Goal: Information Seeking & Learning: Compare options

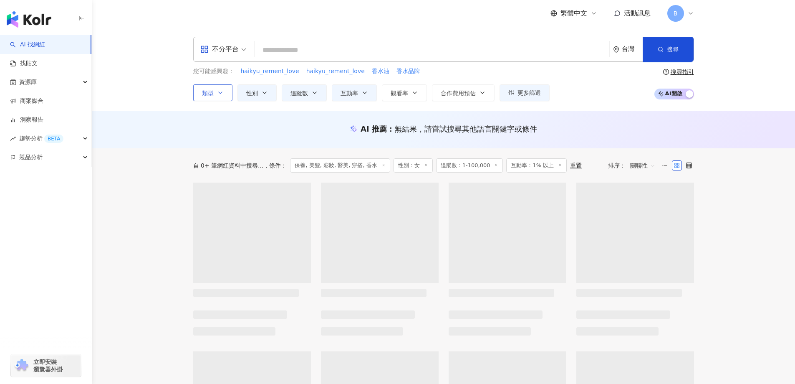
click at [215, 89] on button "類型" at bounding box center [212, 92] width 39 height 17
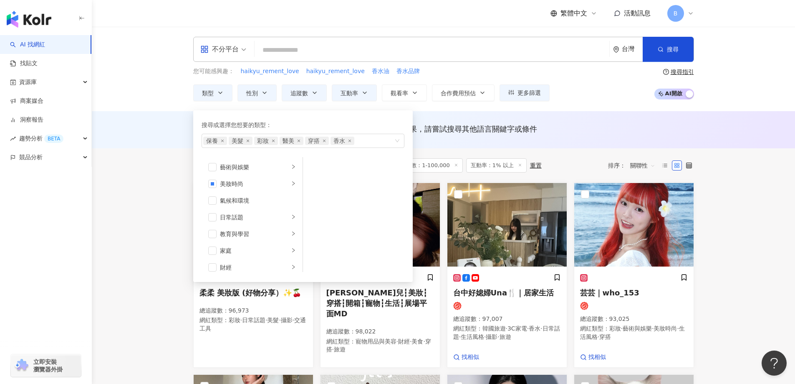
click at [165, 140] on div "AI 推薦 ： 無結果，請嘗試搜尋其他語言關鍵字或條件" at bounding box center [443, 129] width 703 height 37
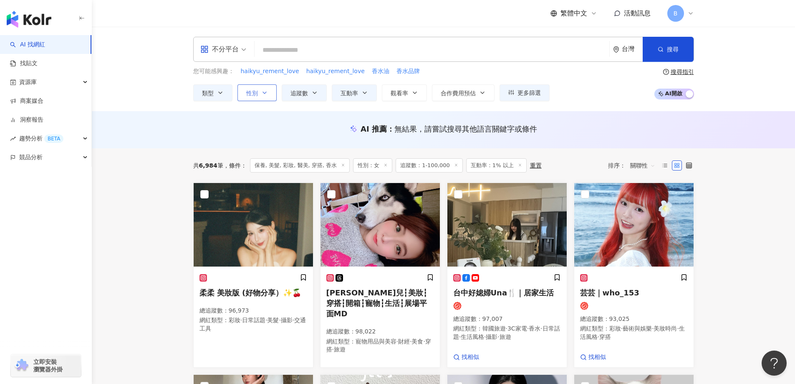
click at [248, 91] on span "性別" at bounding box center [252, 93] width 12 height 7
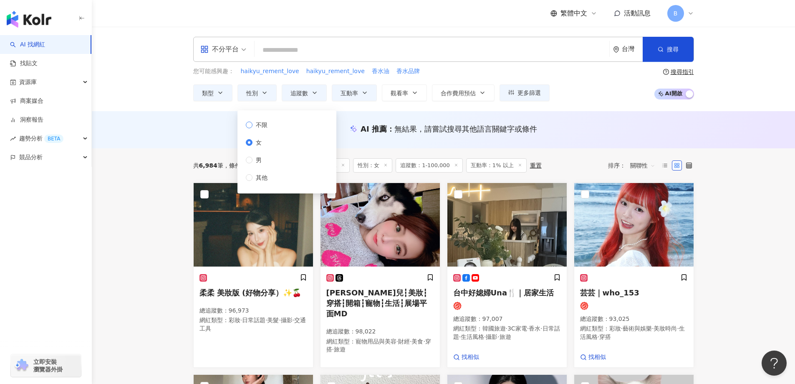
click at [259, 125] on span "不限" at bounding box center [262, 124] width 18 height 9
click at [209, 92] on span "類型" at bounding box center [208, 93] width 12 height 7
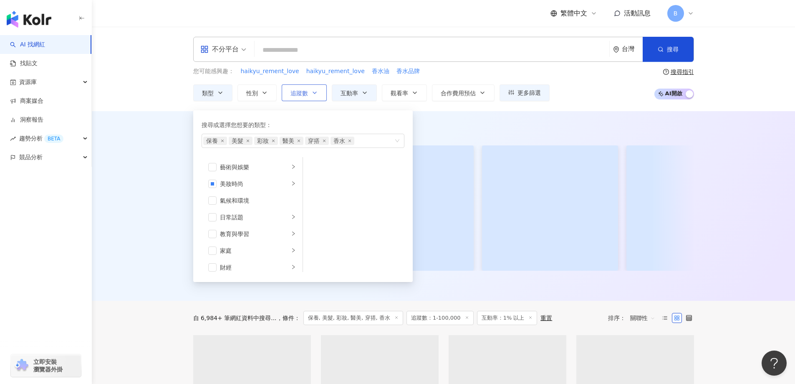
click at [313, 89] on icon "button" at bounding box center [314, 92] width 7 height 7
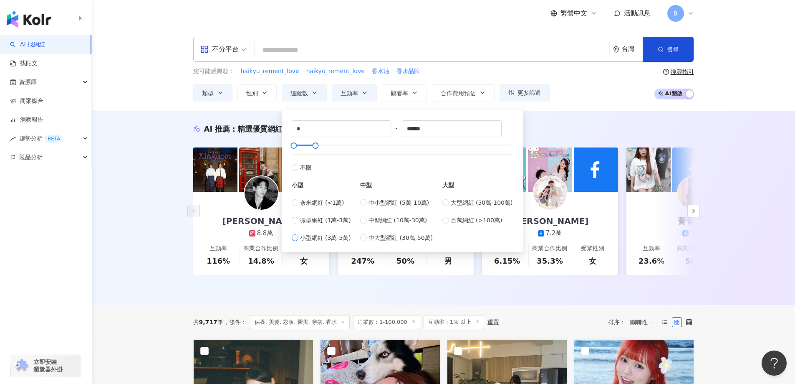
click at [323, 236] on span "小型網紅 (3萬-5萬)" at bounding box center [325, 237] width 51 height 9
type input "*****"
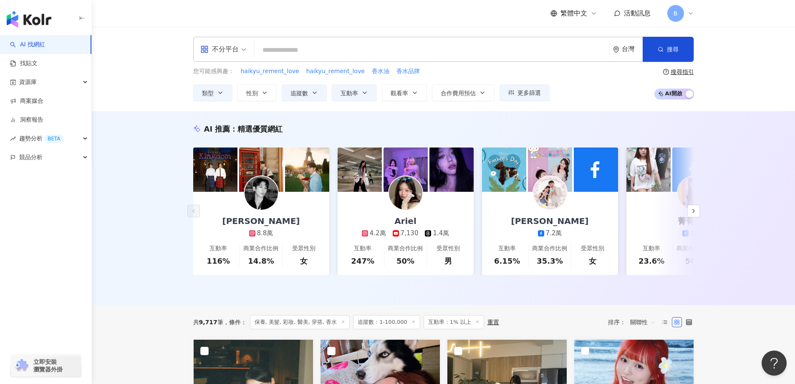
click at [136, 198] on div "AI 推薦 ： 精選優質網紅 Leiro Lai 8.8萬 互動率 116% 商業合作比例 14.8% 受眾性別 女 Ariel 4.2萬 7,130 1.4…" at bounding box center [443, 208] width 703 height 194
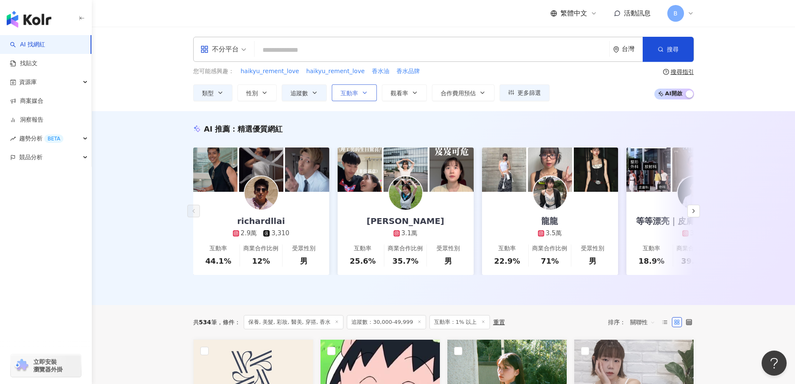
click at [351, 87] on button "互動率" at bounding box center [354, 92] width 45 height 17
click at [164, 147] on div "AI 推薦 ： 精選優質網紅 richardllai 2.9萬 3,310 互動率 44.1% 商業合作比例 12% 受眾性別 男 蔡文惠 Almee 3.1…" at bounding box center [443, 208] width 703 height 194
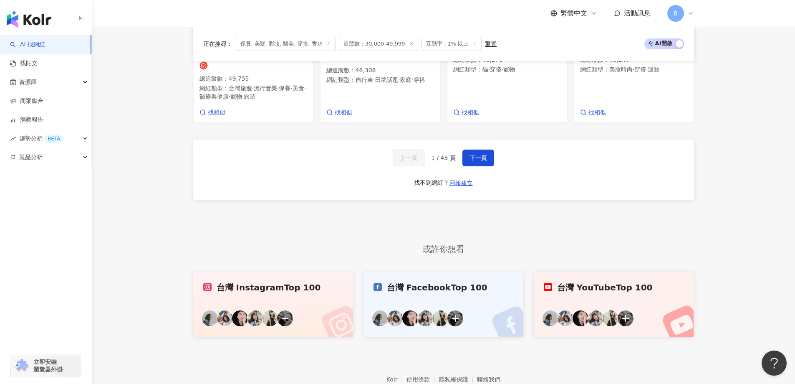
scroll to position [809, 0]
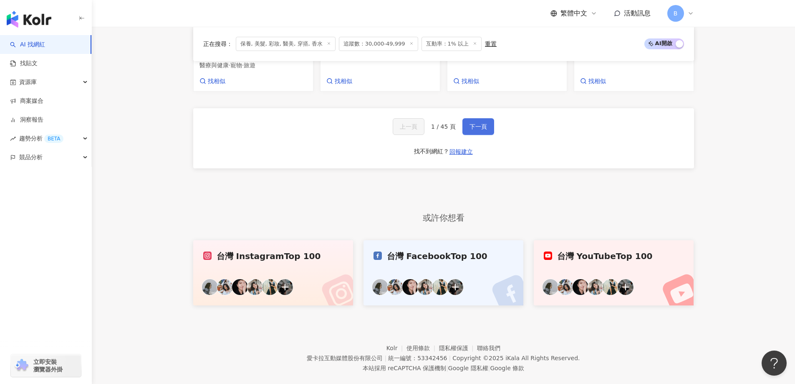
click at [484, 123] on span "下一頁" at bounding box center [479, 126] width 18 height 7
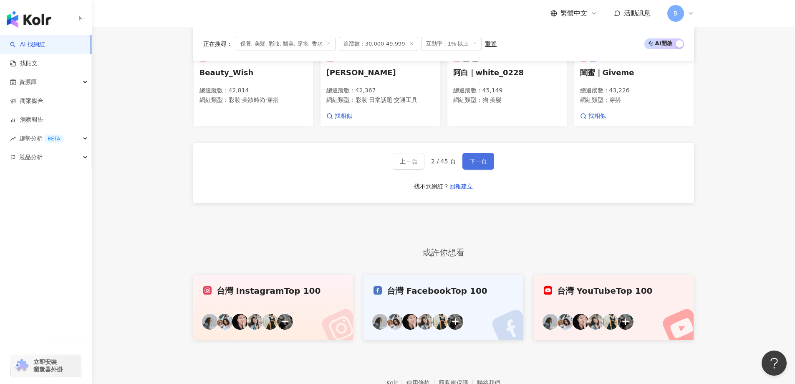
scroll to position [796, 0]
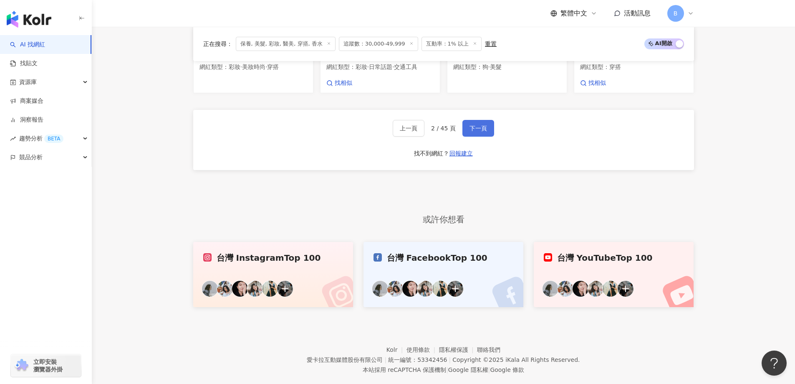
click at [480, 125] on span "下一頁" at bounding box center [479, 128] width 18 height 7
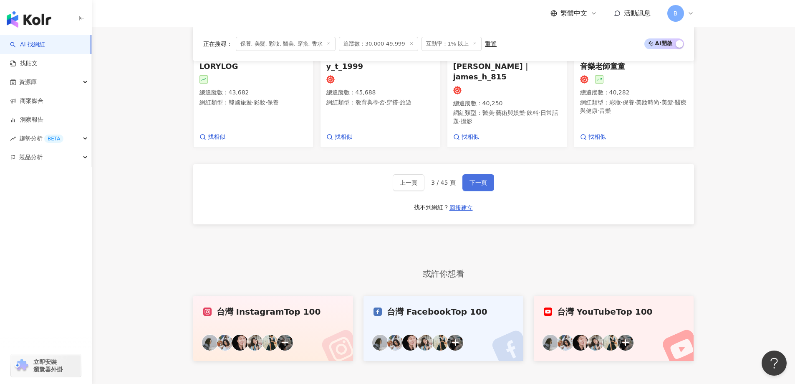
scroll to position [813, 0]
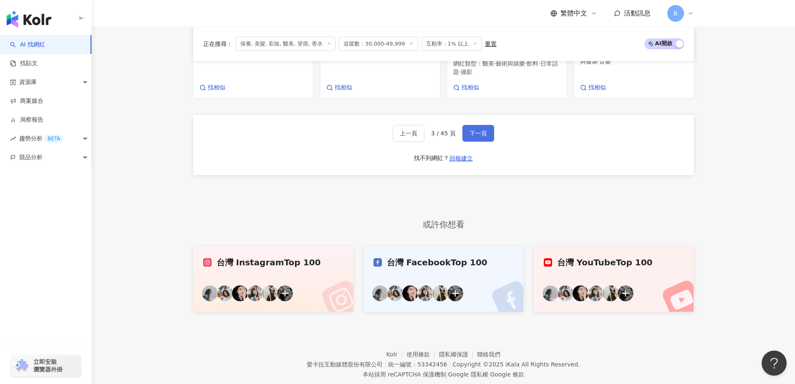
click at [479, 125] on button "下一頁" at bounding box center [478, 133] width 32 height 17
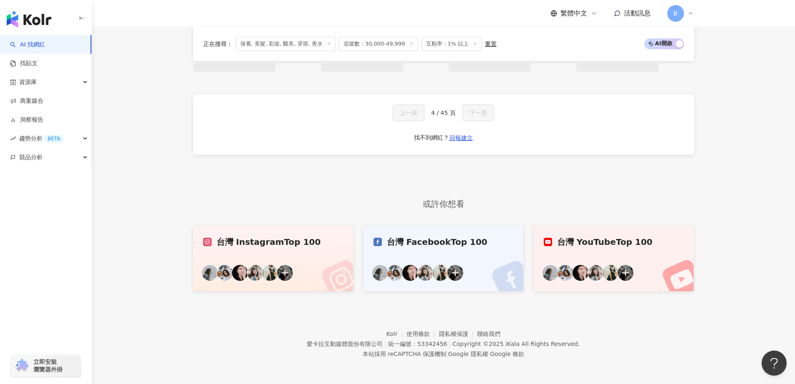
scroll to position [763, 0]
click at [479, 117] on button "下一頁" at bounding box center [478, 112] width 41 height 17
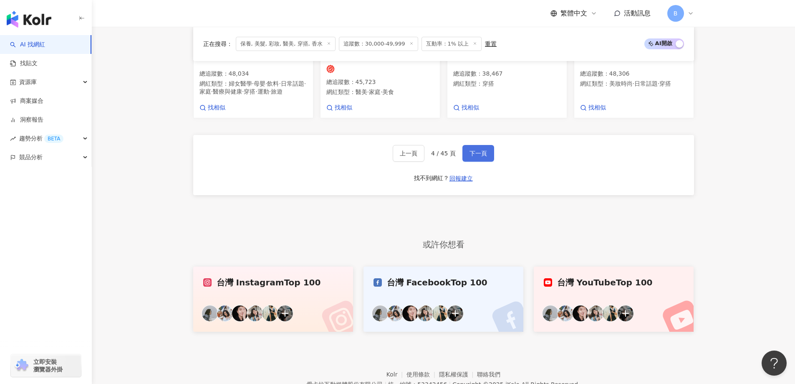
scroll to position [804, 0]
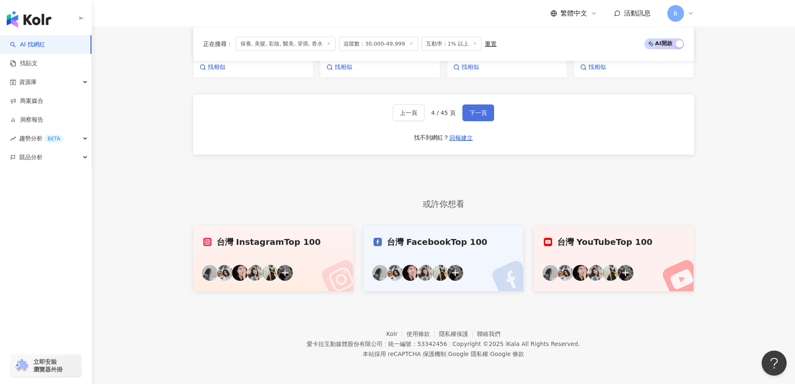
click at [480, 116] on span "下一頁" at bounding box center [479, 112] width 18 height 7
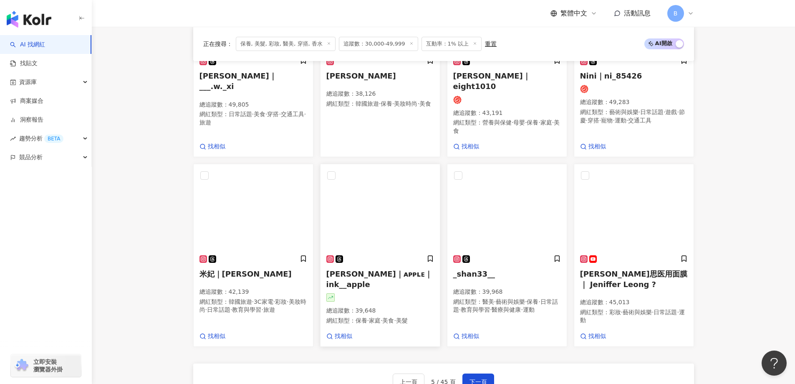
scroll to position [572, 0]
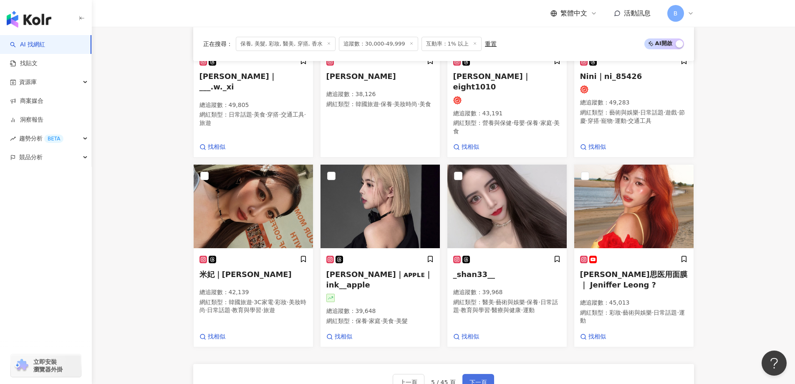
click at [476, 379] on span "下一頁" at bounding box center [479, 382] width 18 height 7
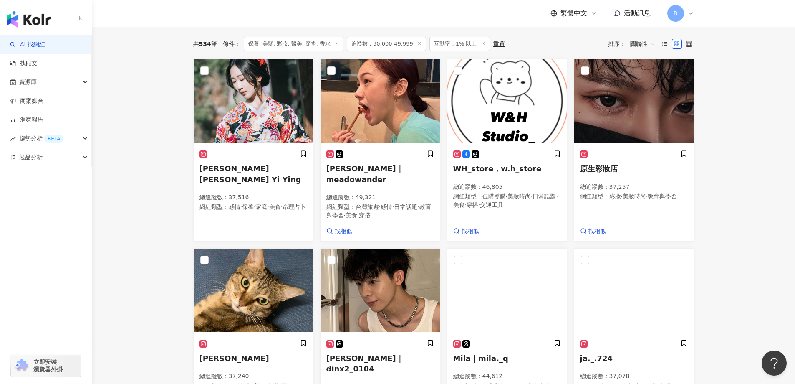
scroll to position [221, 0]
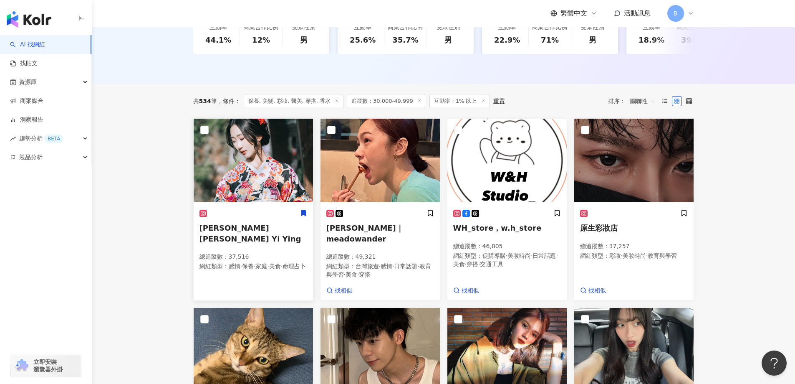
click at [229, 179] on img at bounding box center [253, 160] width 119 height 83
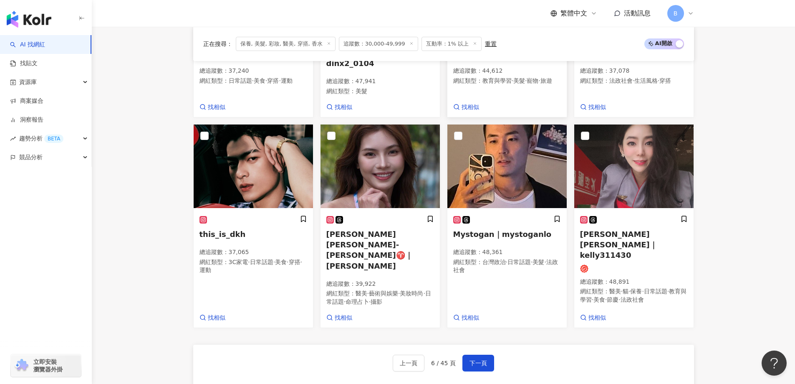
scroll to position [596, 0]
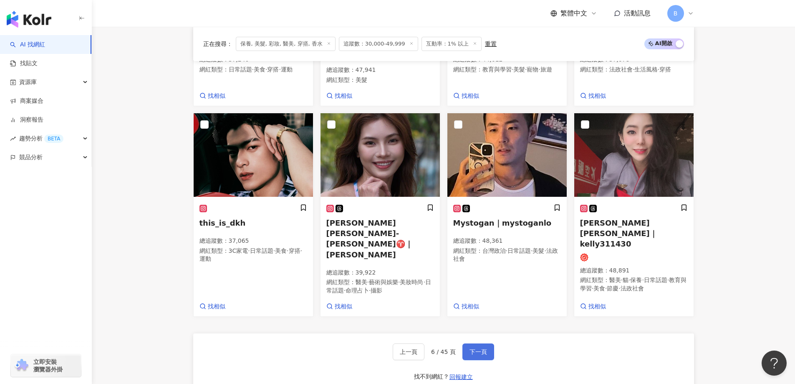
click at [491, 343] on button "下一頁" at bounding box center [478, 351] width 32 height 17
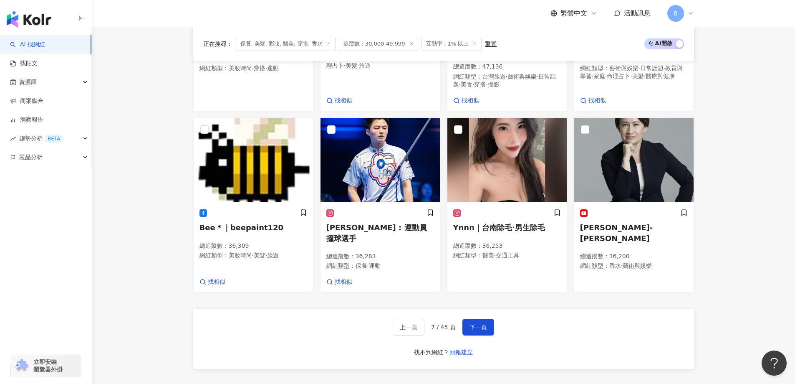
scroll to position [609, 0]
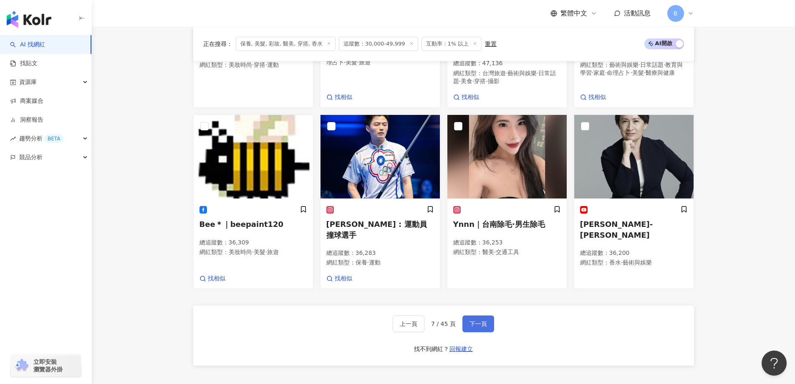
click at [474, 327] on span "下一頁" at bounding box center [479, 323] width 18 height 7
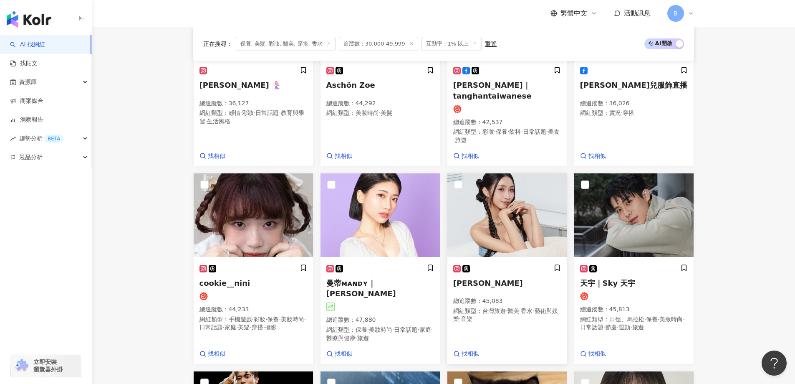
scroll to position [365, 0]
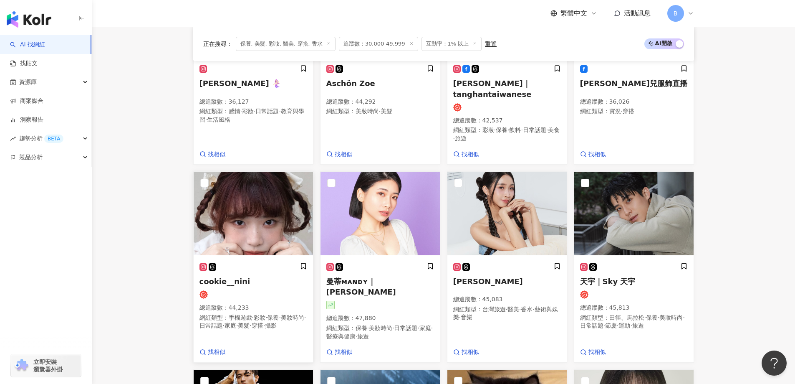
click at [232, 205] on img at bounding box center [253, 213] width 119 height 83
click at [634, 207] on img at bounding box center [633, 213] width 119 height 83
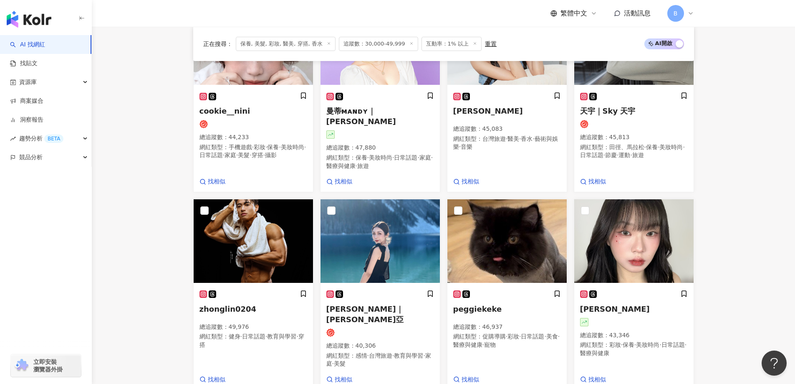
scroll to position [616, 0]
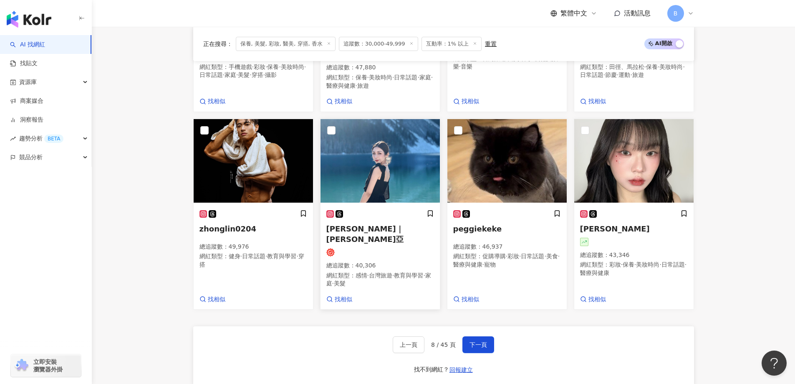
click at [371, 150] on img at bounding box center [380, 160] width 119 height 83
click at [632, 154] on img at bounding box center [633, 160] width 119 height 83
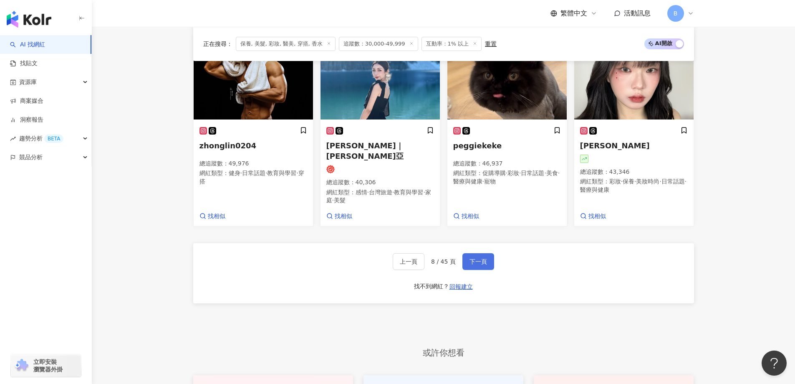
scroll to position [699, 0]
click at [479, 258] on span "下一頁" at bounding box center [479, 261] width 18 height 7
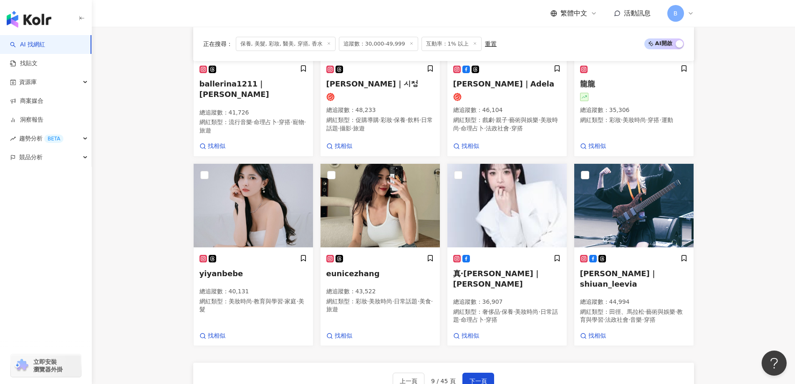
scroll to position [565, 0]
click at [478, 377] on span "下一頁" at bounding box center [479, 380] width 18 height 7
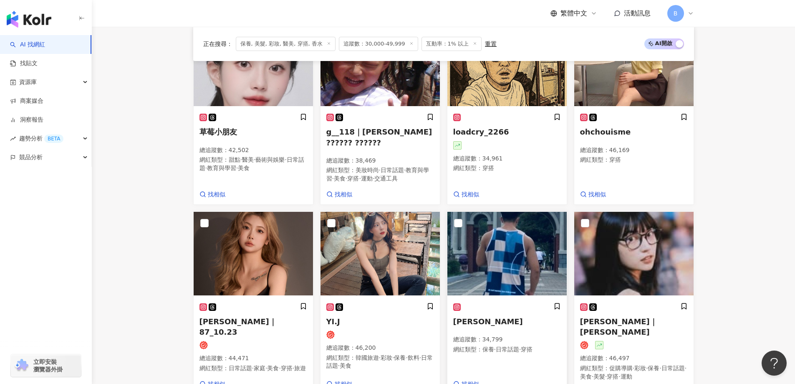
scroll to position [263, 0]
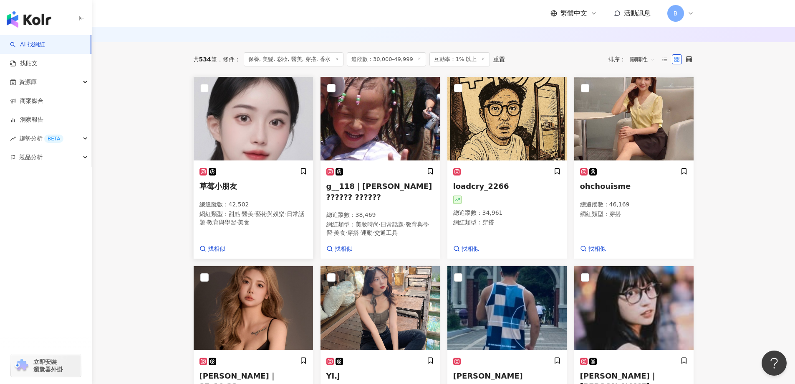
click at [241, 121] on img at bounding box center [253, 118] width 119 height 83
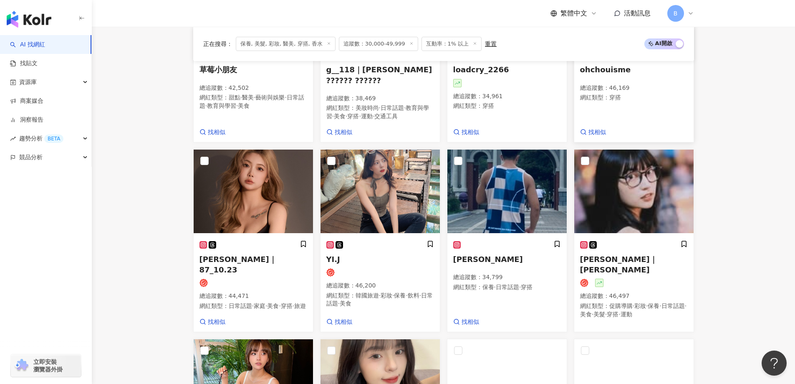
scroll to position [430, 0]
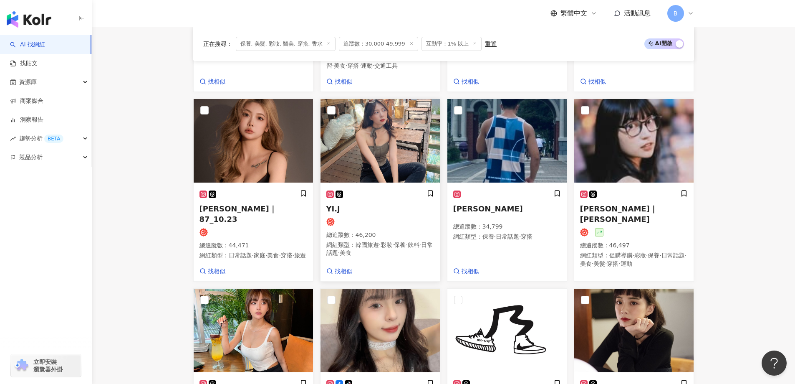
click at [369, 142] on img at bounding box center [380, 140] width 119 height 83
click at [611, 128] on img at bounding box center [633, 140] width 119 height 83
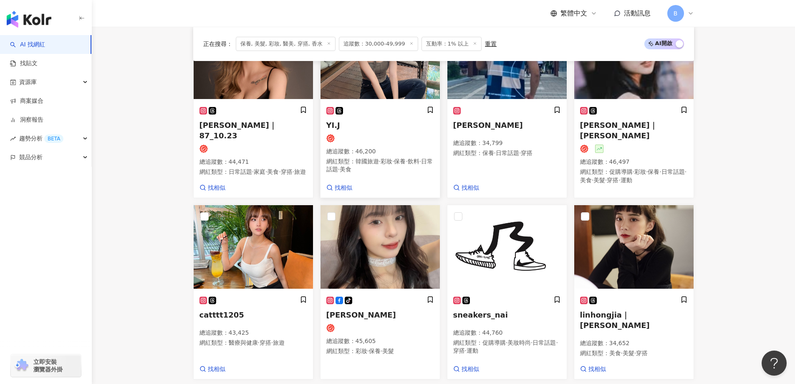
scroll to position [596, 0]
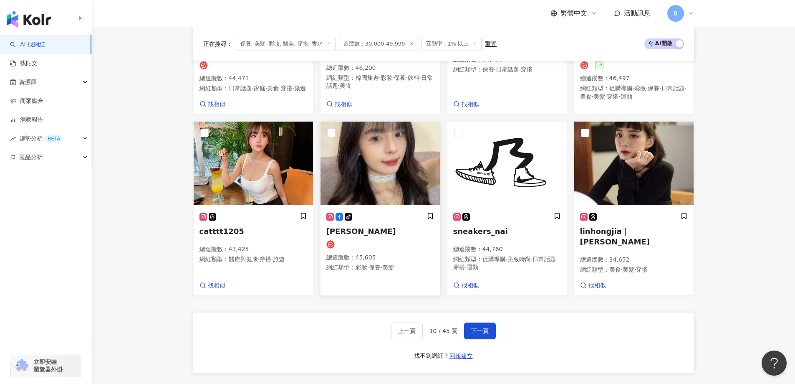
click at [359, 165] on img at bounding box center [380, 162] width 119 height 83
click at [627, 148] on img at bounding box center [633, 162] width 119 height 83
click at [474, 327] on span "下一頁" at bounding box center [480, 330] width 18 height 7
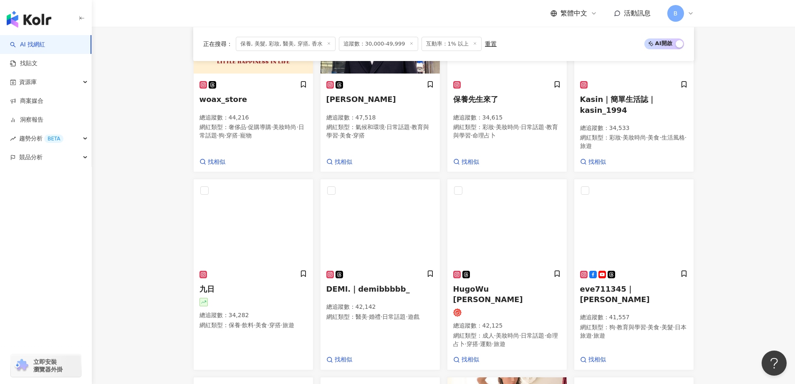
scroll to position [357, 0]
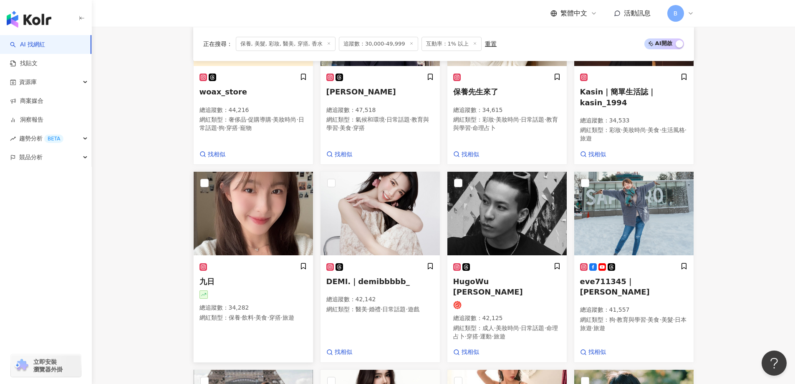
click at [279, 207] on img at bounding box center [253, 213] width 119 height 83
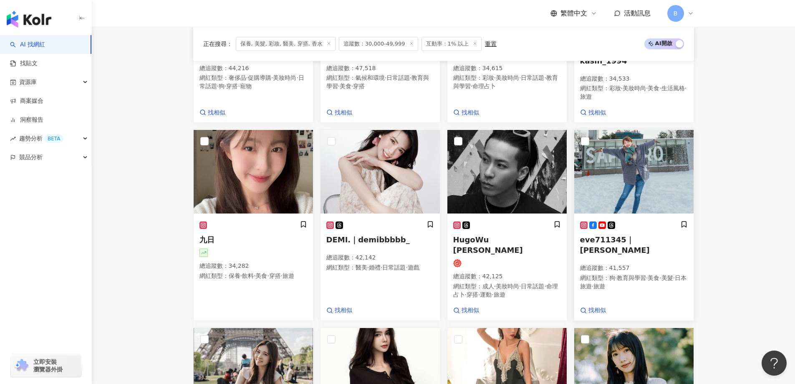
click at [640, 179] on img at bounding box center [633, 171] width 119 height 83
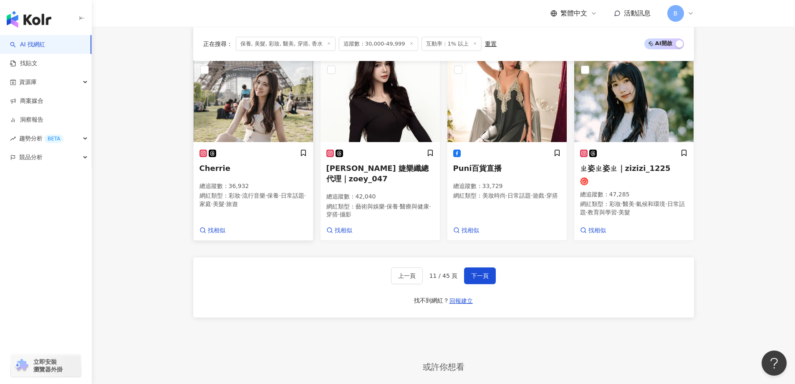
scroll to position [649, 0]
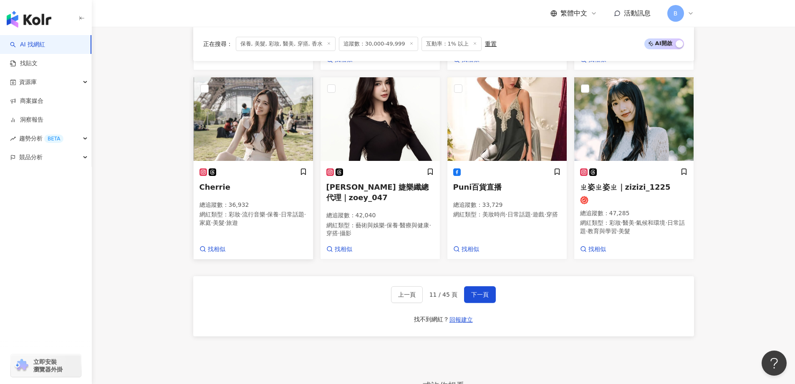
click at [267, 126] on img at bounding box center [253, 118] width 119 height 83
click at [615, 140] on img at bounding box center [633, 118] width 119 height 83
click at [485, 291] on span "下一頁" at bounding box center [480, 294] width 18 height 7
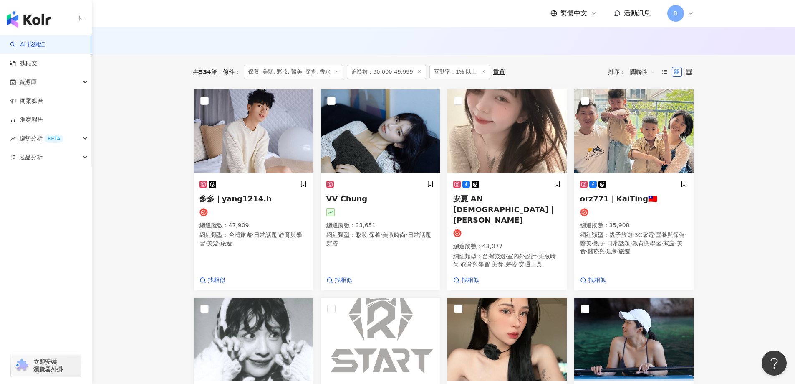
scroll to position [162, 0]
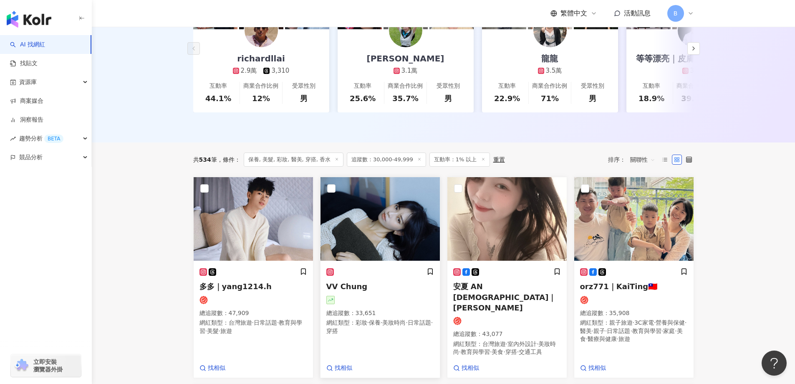
click at [341, 216] on img at bounding box center [380, 218] width 119 height 83
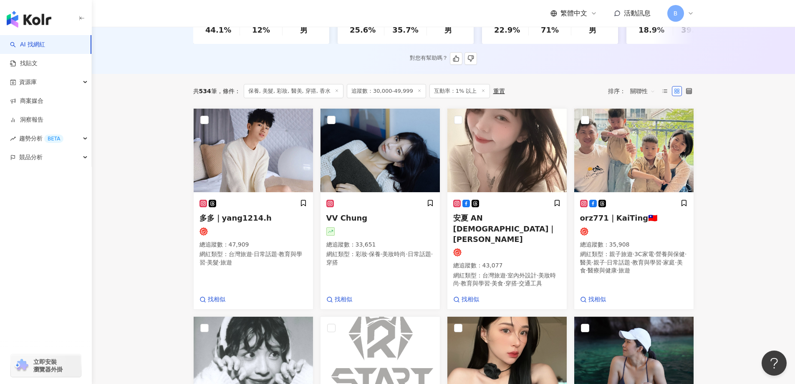
scroll to position [246, 0]
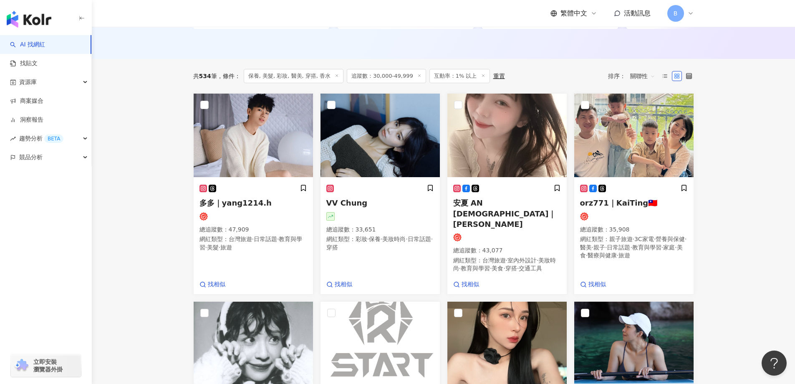
click at [153, 232] on main "不分平台 台灣 搜尋 您可能感興趣： haikyu_rement_love haikyu_rement_love 香水油 香水品牌 類型 性別 追蹤數 互動率…" at bounding box center [443, 334] width 703 height 1106
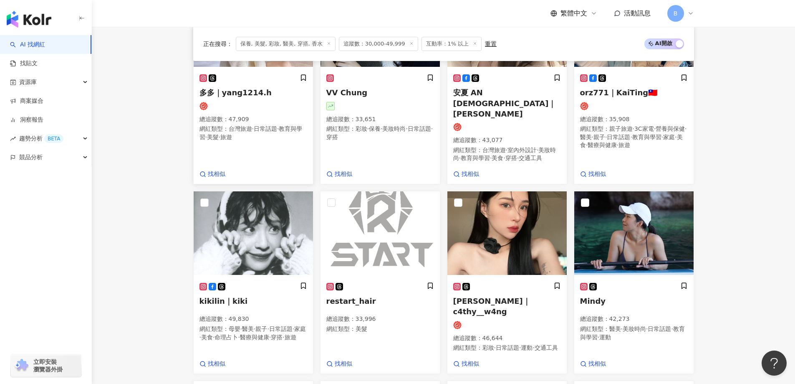
scroll to position [371, 0]
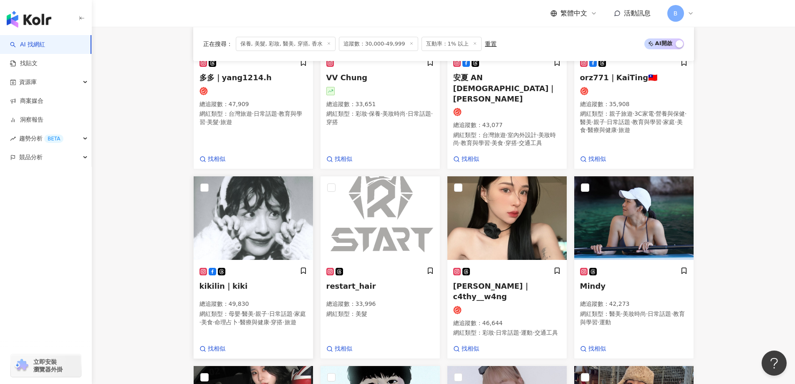
click at [257, 235] on img at bounding box center [253, 217] width 119 height 83
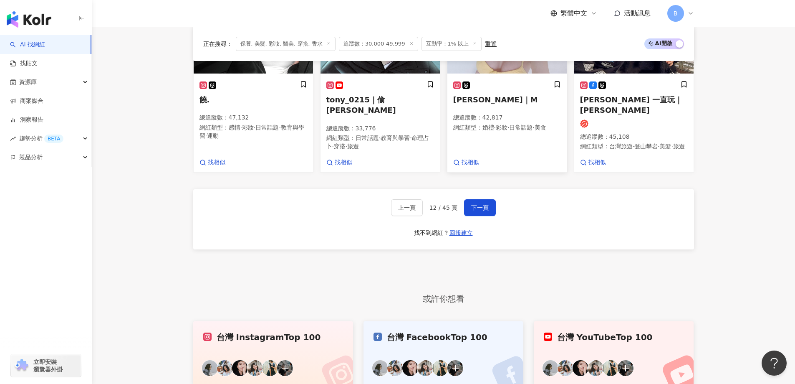
scroll to position [830, 0]
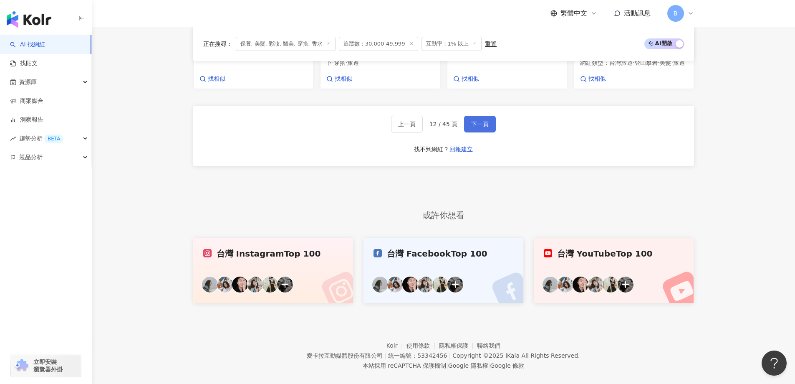
click at [472, 124] on button "下一頁" at bounding box center [480, 124] width 32 height 17
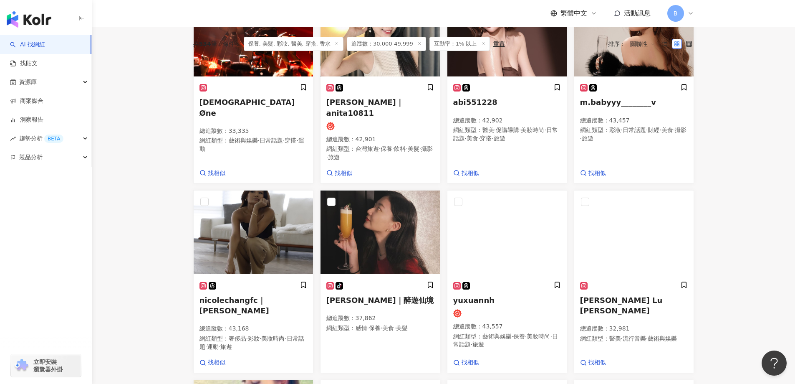
scroll to position [146, 0]
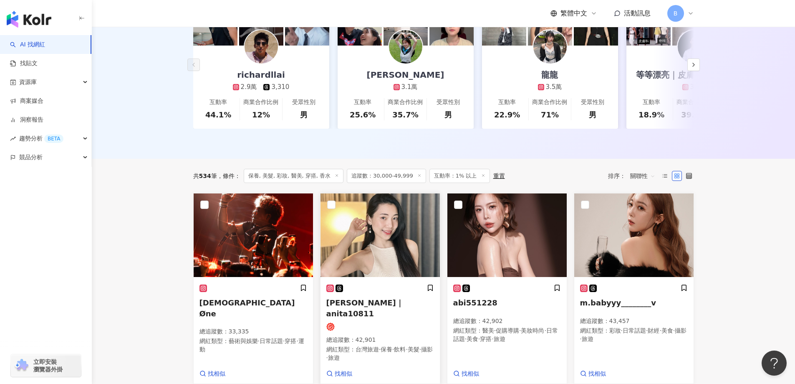
click at [384, 247] on img at bounding box center [380, 234] width 119 height 83
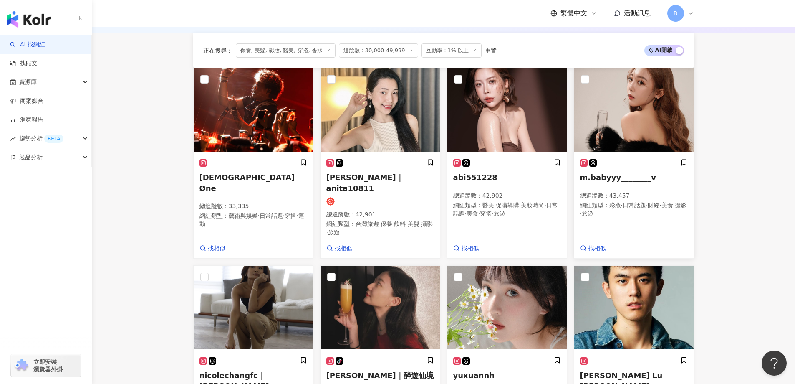
scroll to position [397, 0]
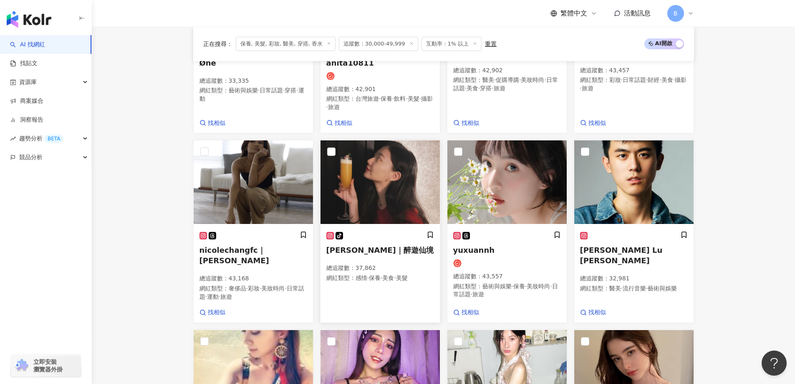
click at [397, 155] on img at bounding box center [380, 181] width 119 height 83
click at [531, 180] on img at bounding box center [506, 181] width 119 height 83
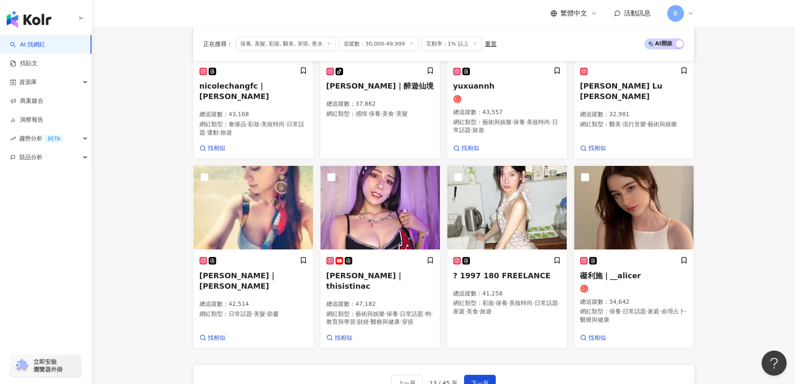
scroll to position [563, 0]
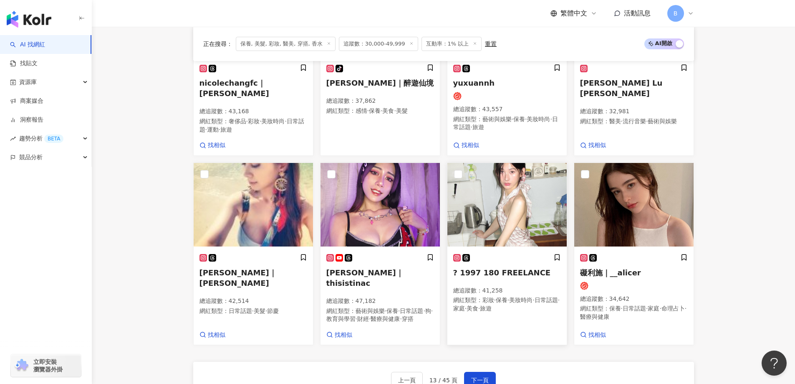
click at [504, 202] on img at bounding box center [506, 204] width 119 height 83
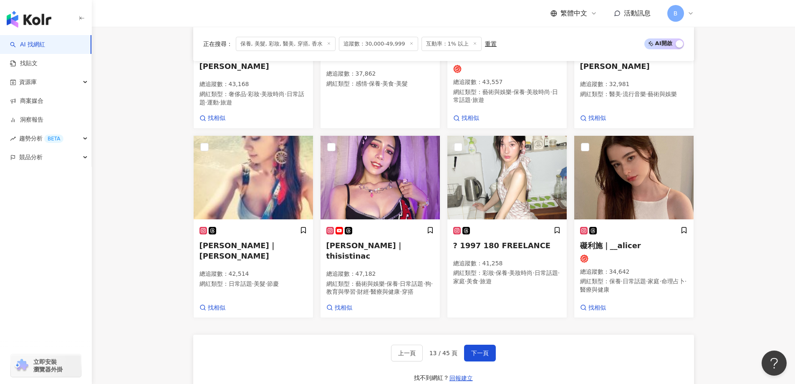
scroll to position [605, 0]
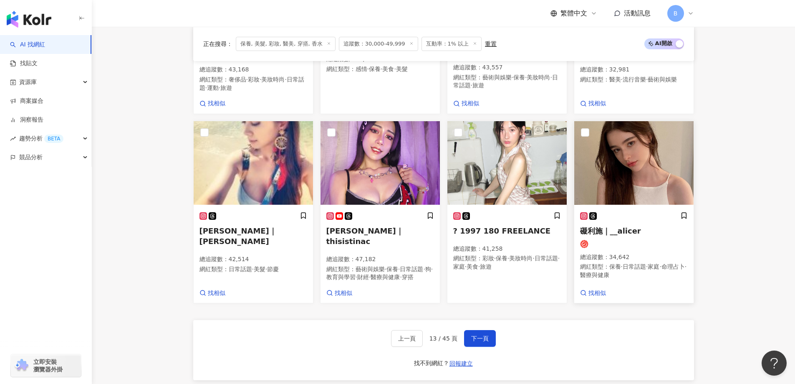
click at [646, 165] on img at bounding box center [633, 162] width 119 height 83
click at [480, 335] on span "下一頁" at bounding box center [480, 338] width 18 height 7
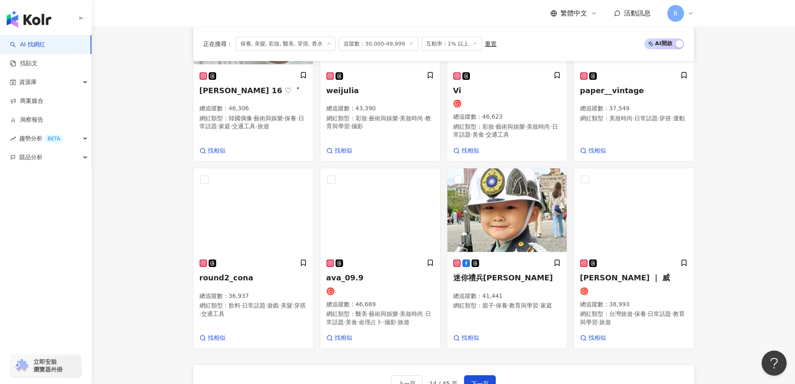
scroll to position [613, 0]
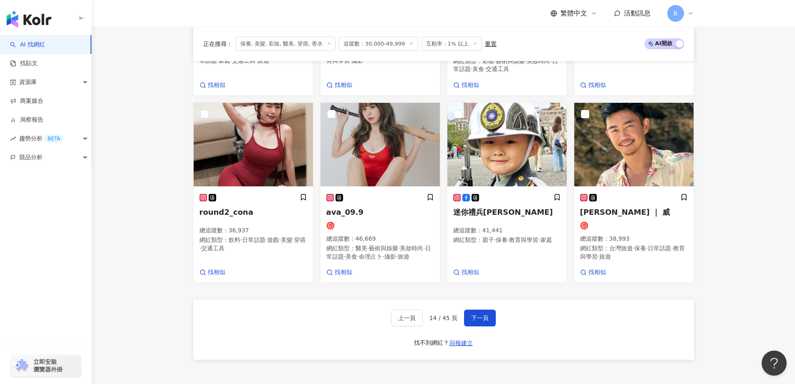
drag, startPoint x: 121, startPoint y: 150, endPoint x: 166, endPoint y: 153, distance: 45.2
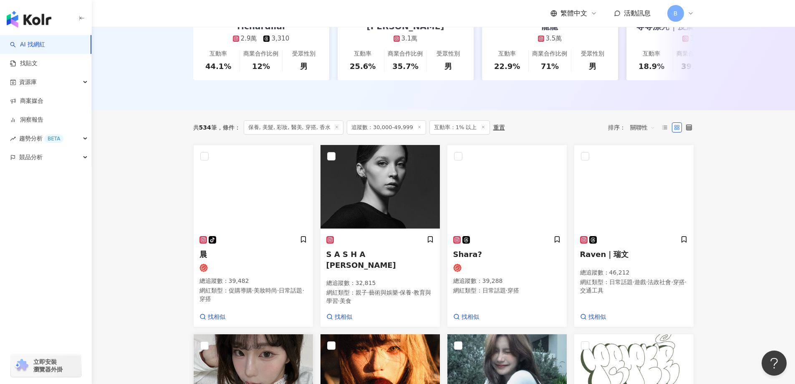
scroll to position [196, 0]
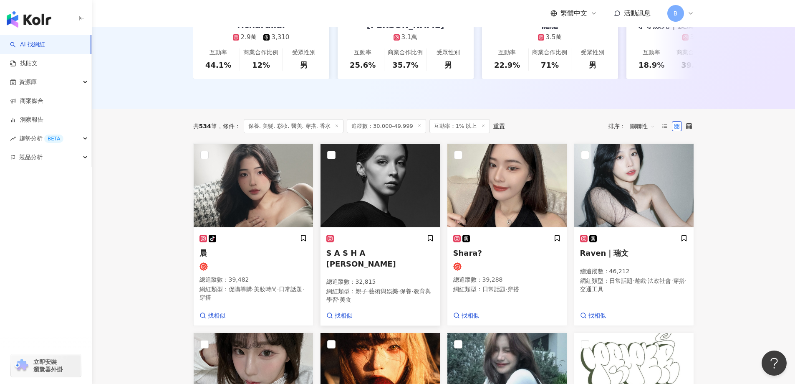
click at [347, 170] on img at bounding box center [380, 185] width 119 height 83
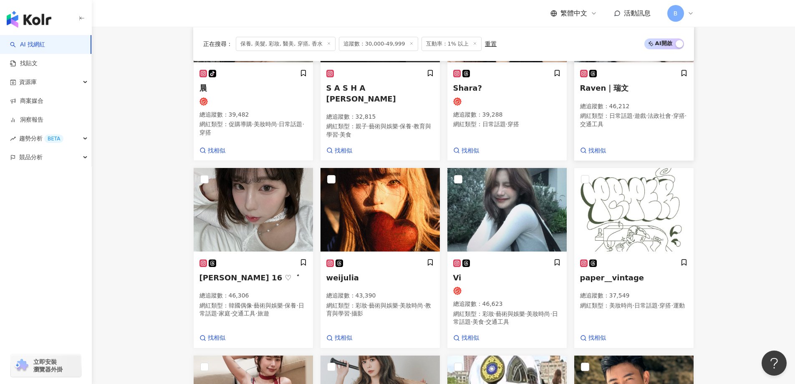
scroll to position [363, 0]
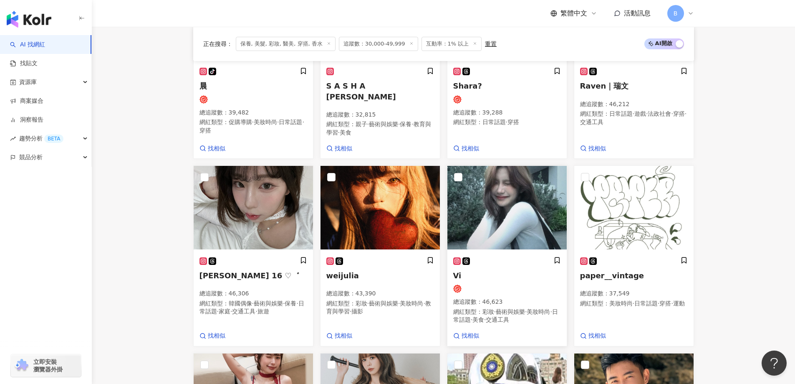
click at [524, 201] on img at bounding box center [506, 207] width 119 height 83
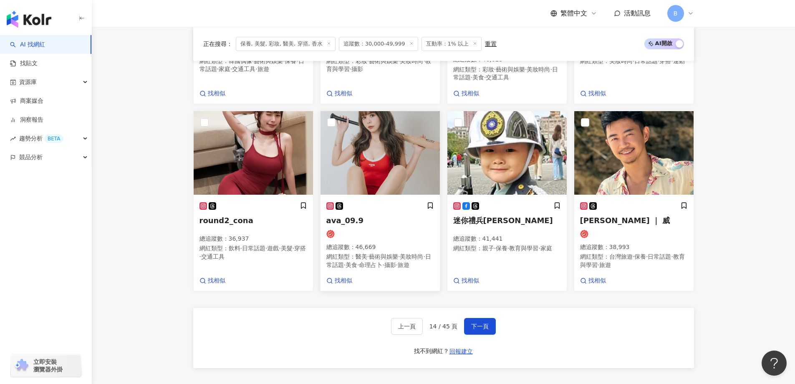
scroll to position [655, 0]
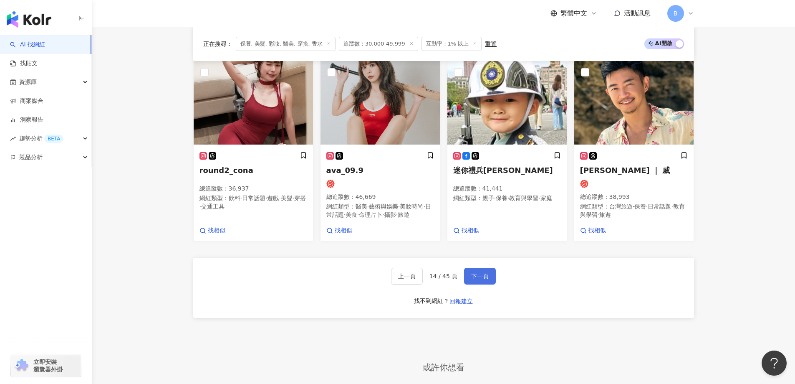
click at [474, 279] on span "下一頁" at bounding box center [480, 276] width 18 height 7
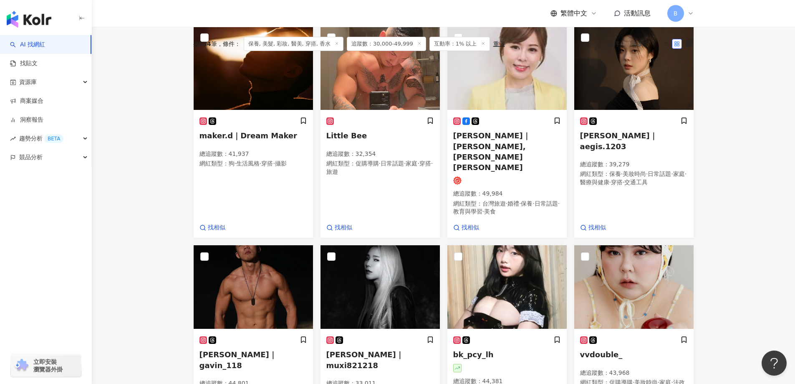
scroll to position [214, 0]
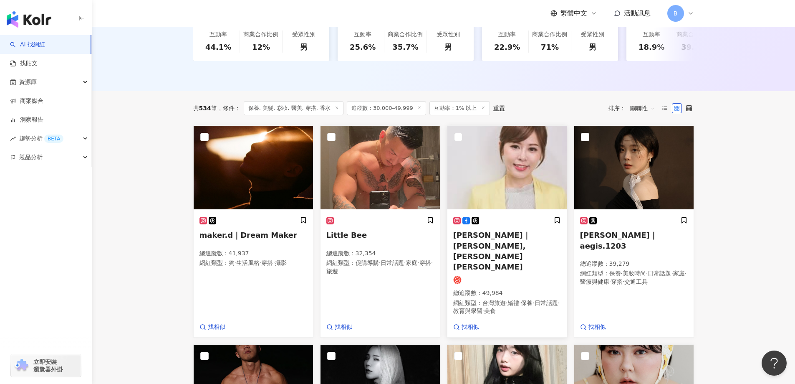
click at [494, 168] on img at bounding box center [506, 167] width 119 height 83
click at [728, 169] on main "不分平台 台灣 搜尋 您可能感興趣： haikyu_rement_love haikyu_rement_love 香水油 香水品牌 類型 性別 追蹤數 互動率…" at bounding box center [443, 380] width 703 height 1135
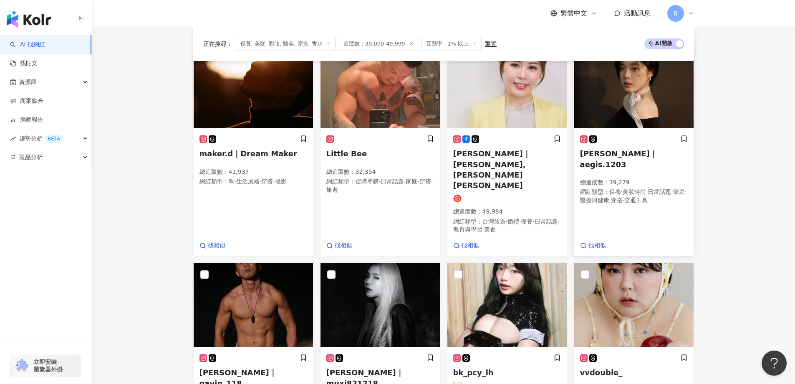
scroll to position [297, 0]
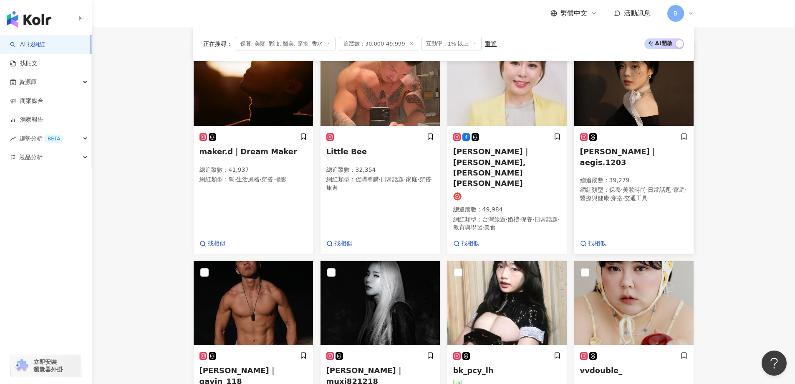
click at [621, 89] on img at bounding box center [633, 83] width 119 height 83
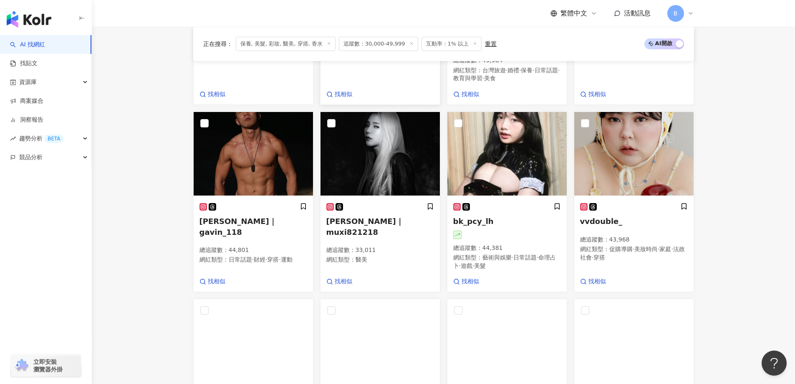
scroll to position [464, 0]
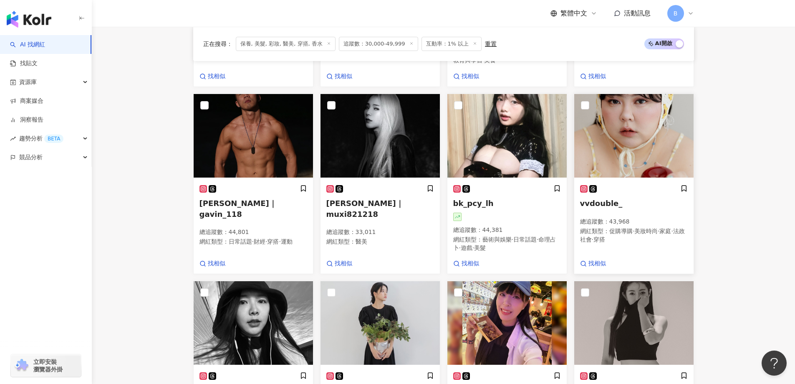
click at [633, 106] on img at bounding box center [633, 135] width 119 height 83
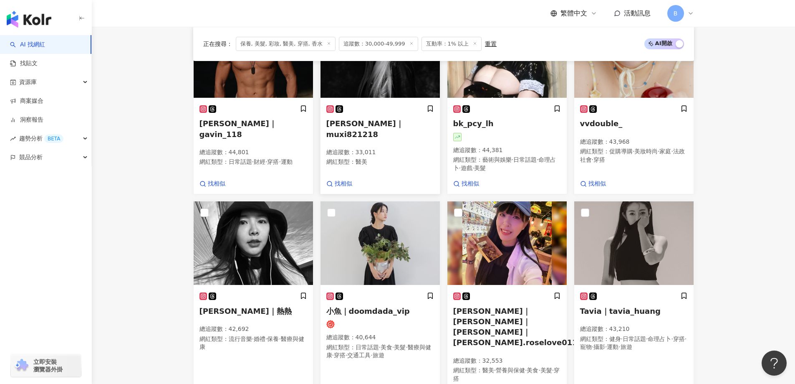
scroll to position [548, 0]
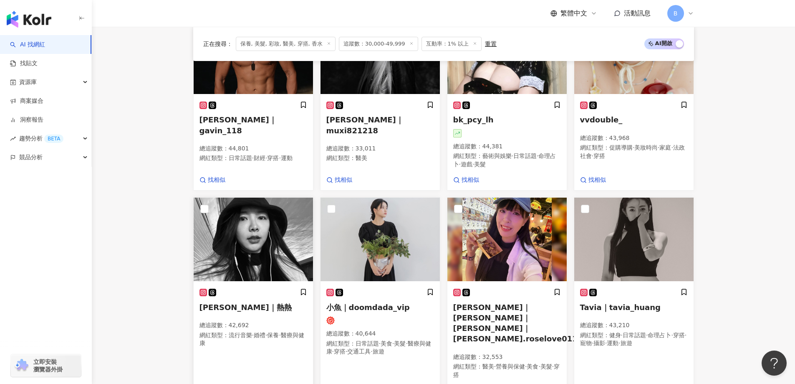
click at [280, 207] on img at bounding box center [253, 238] width 119 height 83
click at [387, 229] on img at bounding box center [380, 238] width 119 height 83
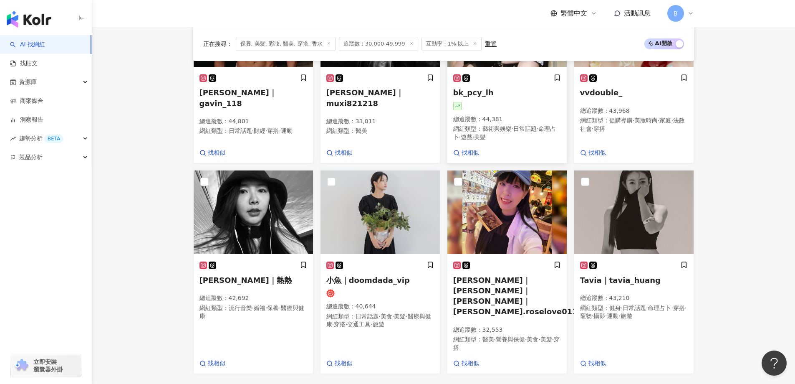
scroll to position [589, 0]
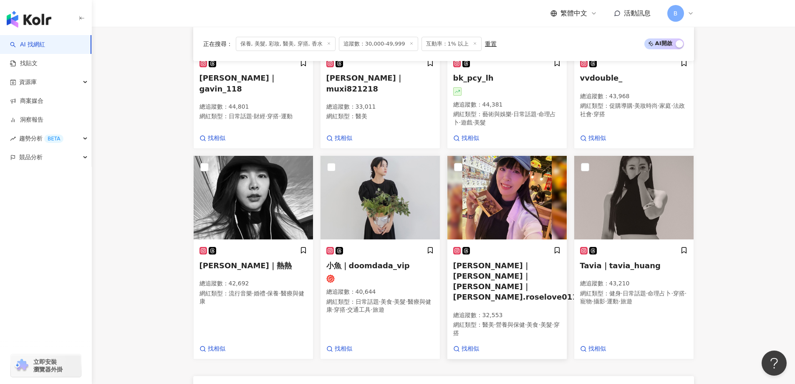
click at [505, 166] on img at bounding box center [506, 197] width 119 height 83
click at [636, 174] on img at bounding box center [633, 197] width 119 height 83
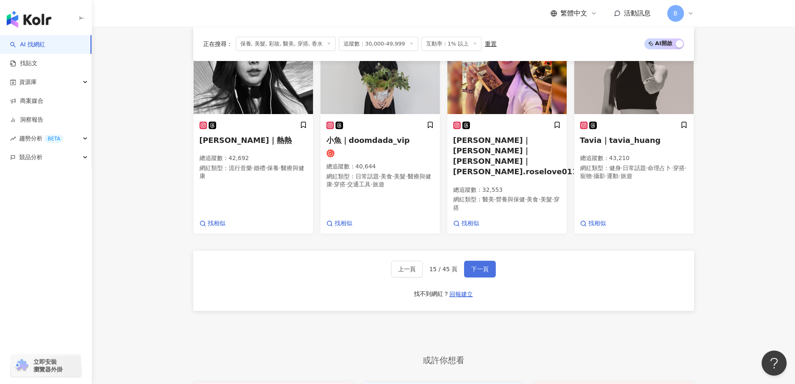
click at [471, 265] on span "下一頁" at bounding box center [480, 268] width 18 height 7
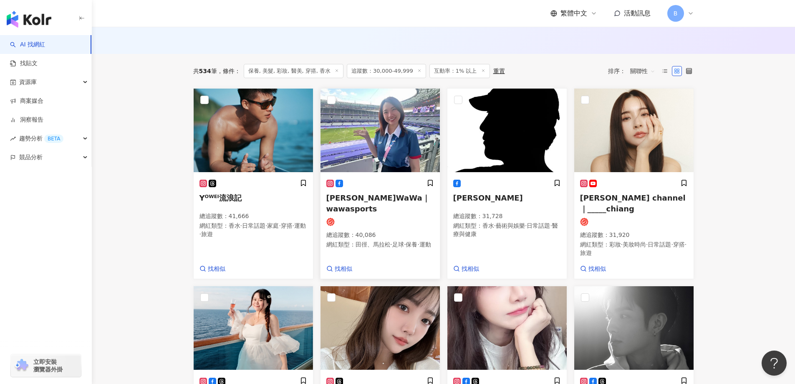
scroll to position [230, 0]
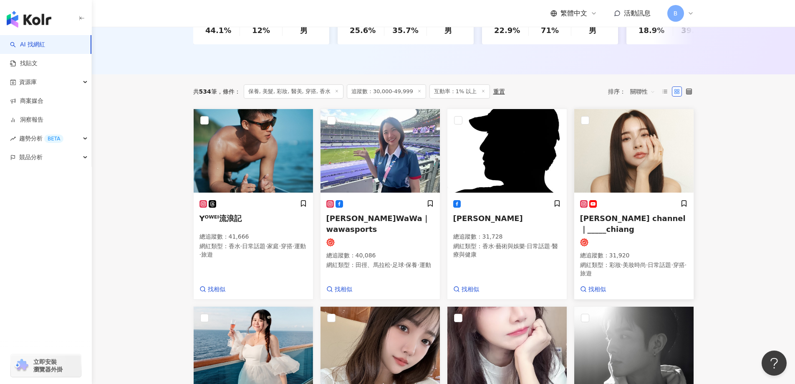
click at [656, 143] on img at bounding box center [633, 150] width 119 height 83
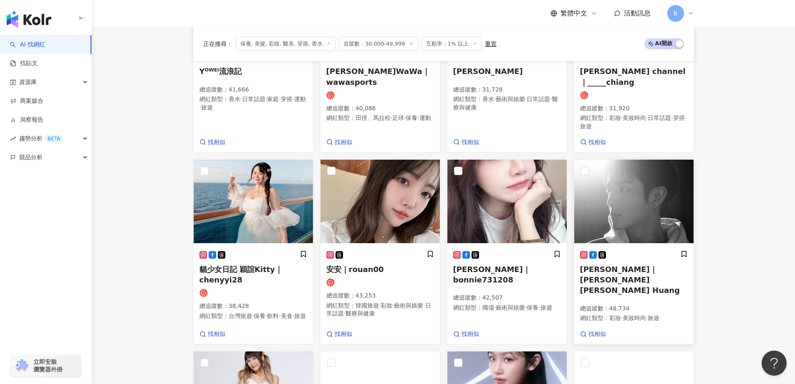
scroll to position [397, 0]
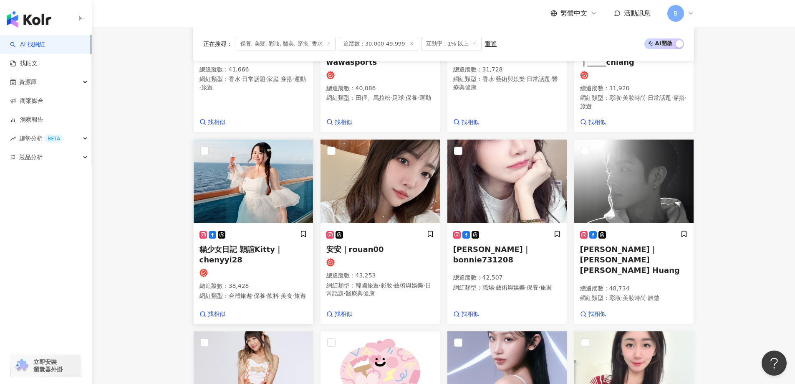
click at [258, 171] on img at bounding box center [253, 180] width 119 height 83
click at [404, 184] on img at bounding box center [380, 180] width 119 height 83
click at [522, 174] on img at bounding box center [506, 180] width 119 height 83
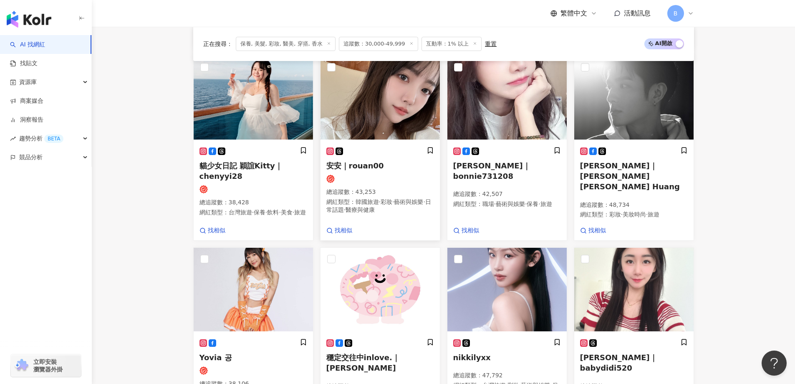
scroll to position [606, 0]
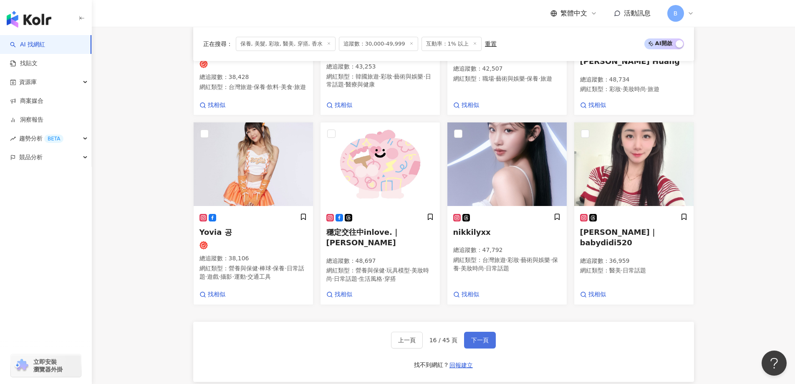
click at [483, 343] on span "下一頁" at bounding box center [480, 339] width 18 height 7
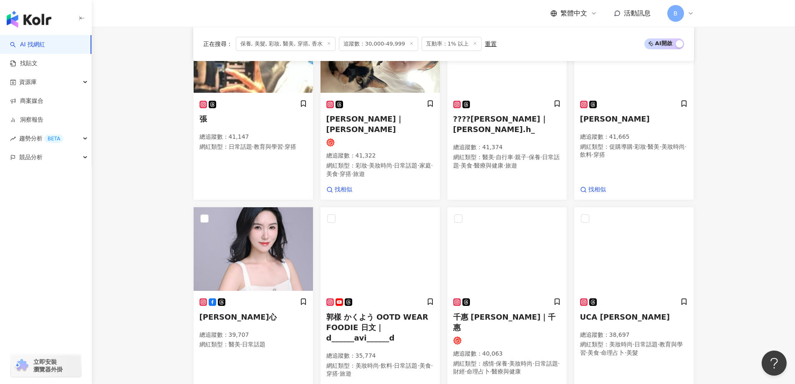
scroll to position [591, 0]
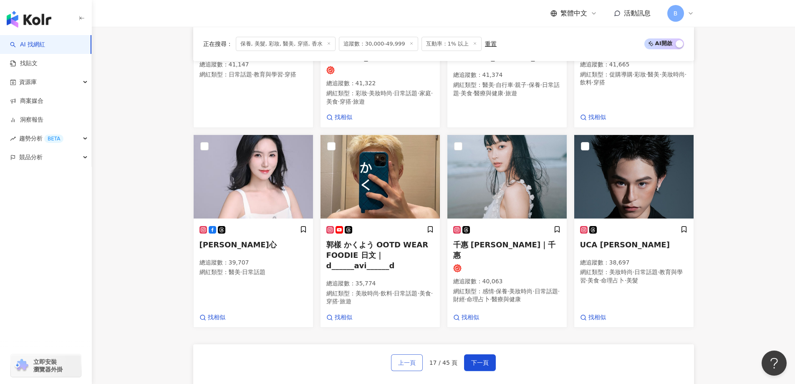
click at [404, 359] on span "上一頁" at bounding box center [407, 362] width 18 height 7
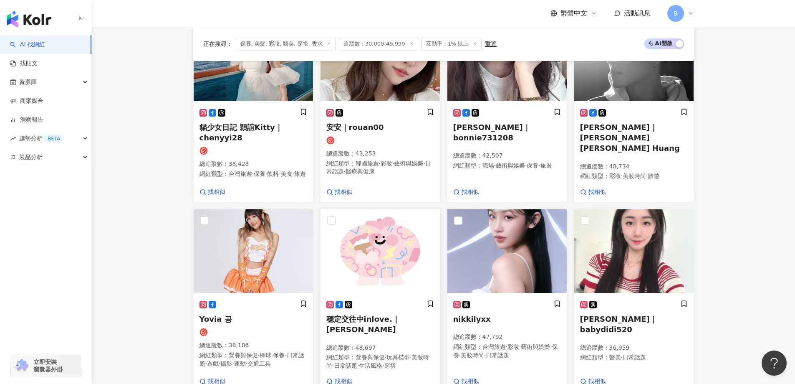
scroll to position [606, 0]
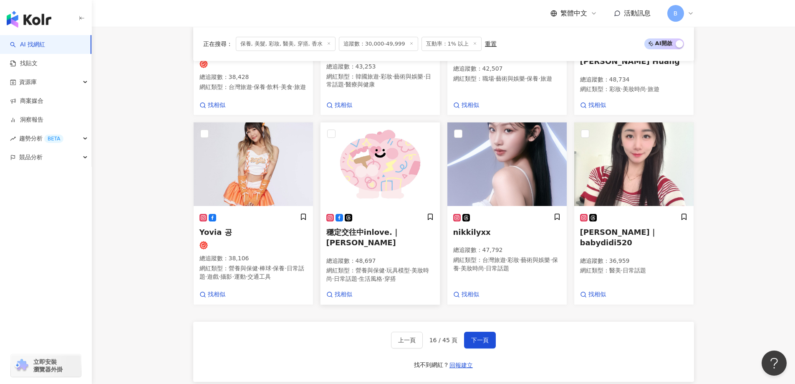
click at [395, 181] on img at bounding box center [380, 163] width 119 height 83
click at [483, 343] on span "下一頁" at bounding box center [480, 339] width 18 height 7
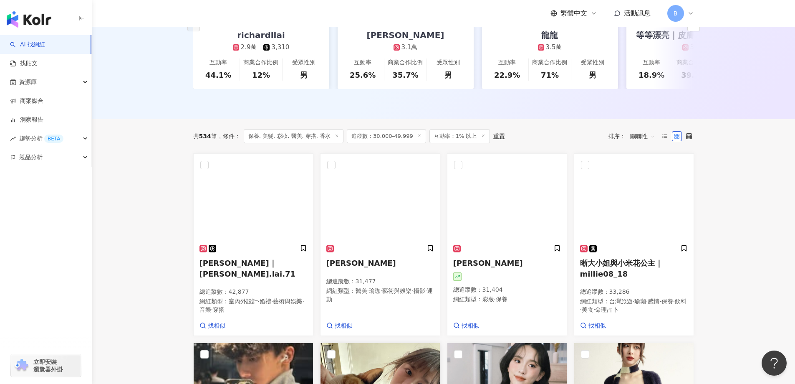
scroll to position [189, 0]
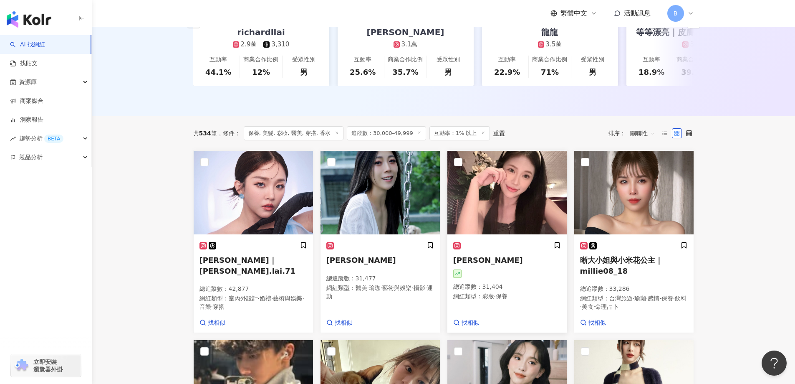
click at [501, 197] on img at bounding box center [506, 192] width 119 height 83
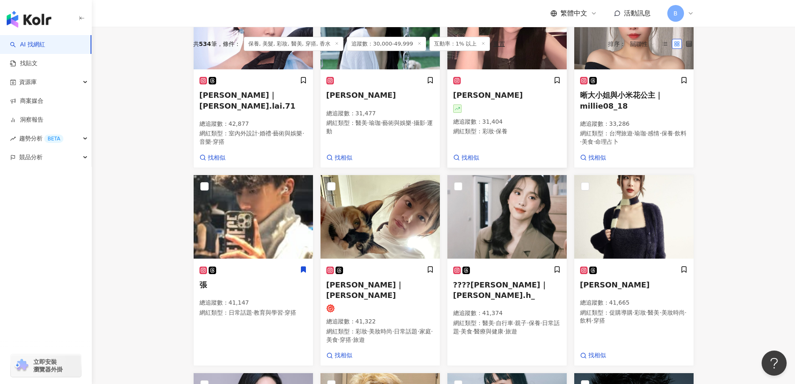
scroll to position [356, 0]
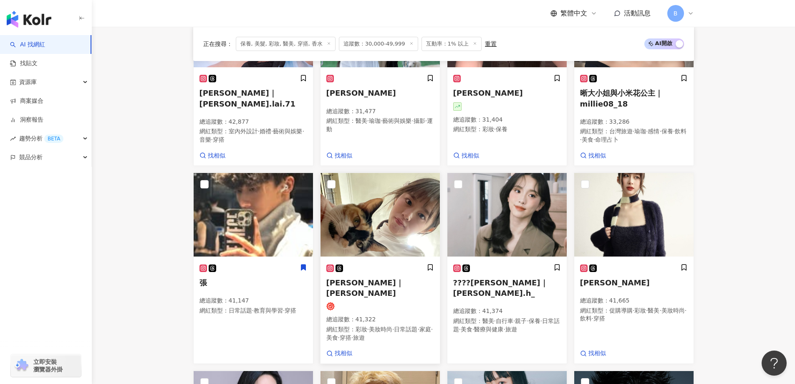
click at [375, 191] on img at bounding box center [380, 214] width 119 height 83
click at [495, 223] on img at bounding box center [506, 214] width 119 height 83
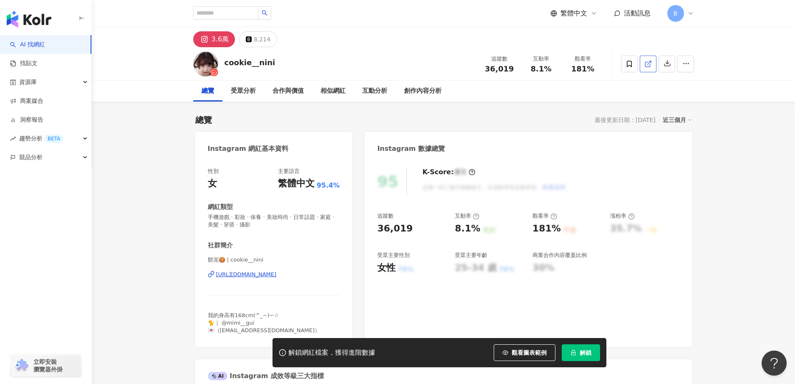
click at [649, 65] on icon at bounding box center [648, 64] width 8 height 8
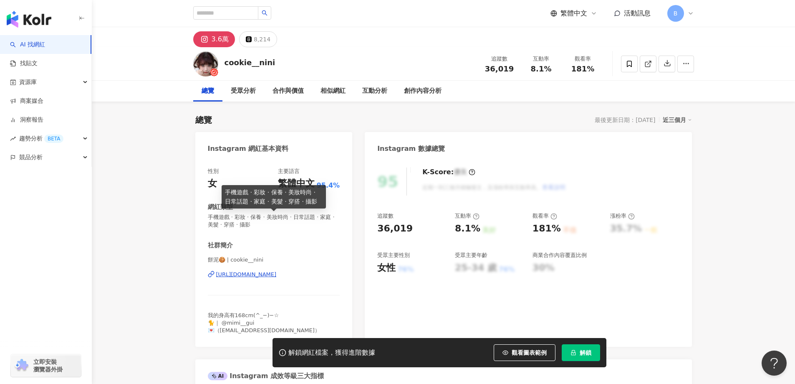
click at [271, 215] on span "手機遊戲 · 彩妝 · 保養 · 美妝時尚 · 日常話題 · 家庭 · 美髮 · 穿搭 · 攝影" at bounding box center [274, 220] width 132 height 15
copy span "手機遊戲 · 彩妝 · 保養 · 美妝時尚 · 日常話題 · 家庭 · 美髮 · 穿搭 · 攝影"
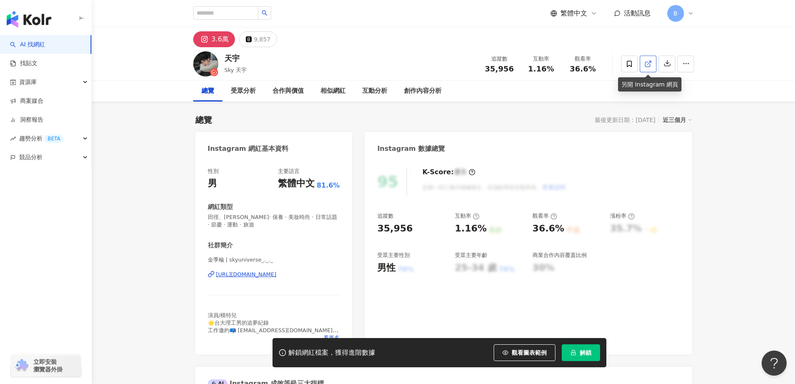
click at [652, 61] on link at bounding box center [648, 64] width 17 height 17
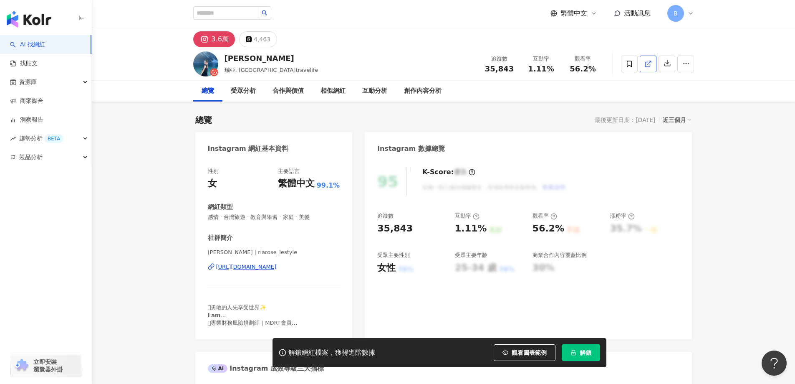
click at [647, 64] on line at bounding box center [648, 62] width 3 height 3
click at [298, 216] on span "感情 · 台灣旅遊 · 教育與學習 · 家庭 · 美髮" at bounding box center [274, 217] width 132 height 8
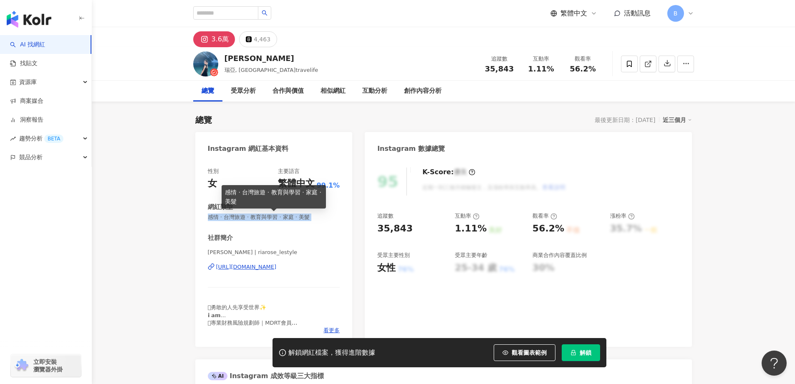
click at [298, 216] on span "感情 · 台灣旅遊 · 教育與學習 · 家庭 · 美髮" at bounding box center [274, 217] width 132 height 8
copy span "感情 · 台灣旅遊 · 教育與學習 · 家庭 · 美髮"
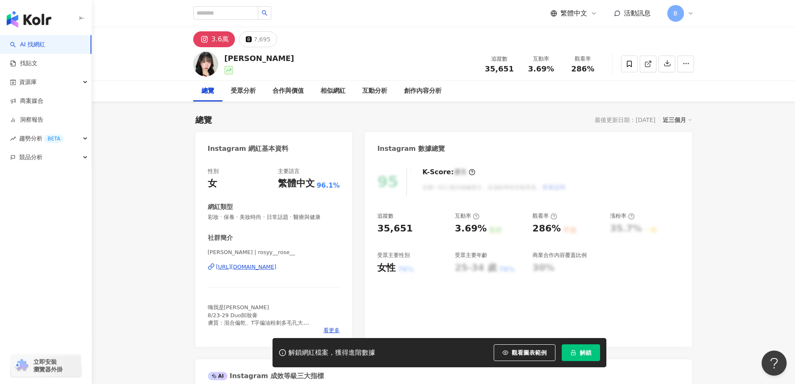
click at [651, 62] on polyline at bounding box center [650, 62] width 2 height 2
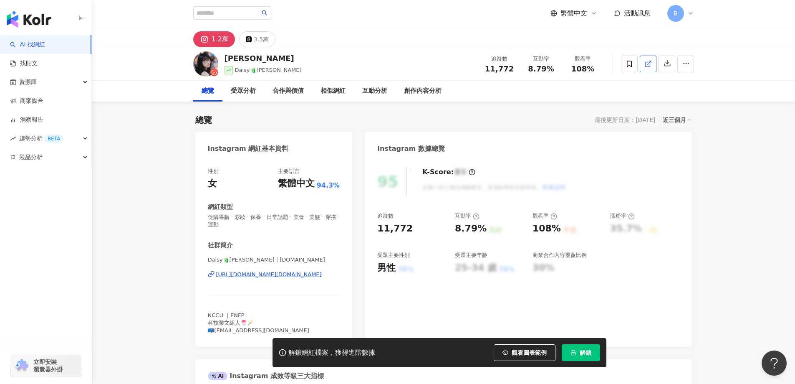
click at [649, 64] on icon at bounding box center [648, 64] width 8 height 8
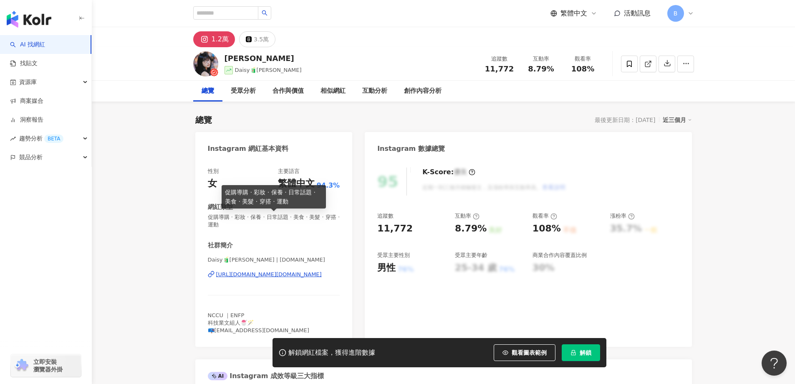
click at [263, 217] on span "促購導購 · 彩妝 · 保養 · 日常話題 · 美食 · 美髮 · 穿搭 · 運動" at bounding box center [274, 220] width 132 height 15
copy span "促購導購 · 彩妝 · 保養 · 日常話題 · 美食 · 美髮 · 穿搭 · 運動"
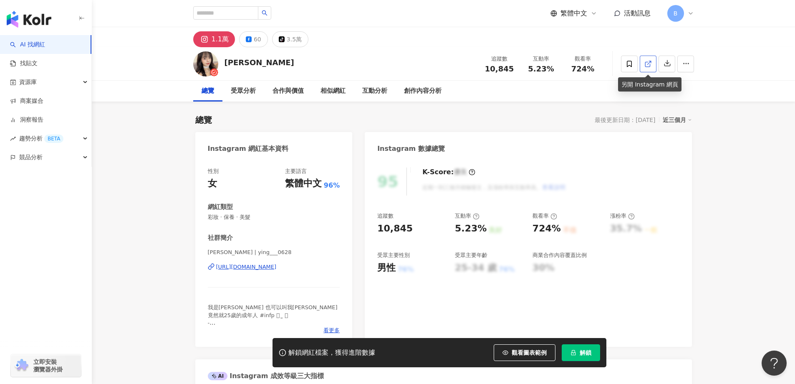
click at [648, 63] on line at bounding box center [648, 62] width 3 height 3
click at [243, 214] on span "彩妝 · 保養 · 美髮" at bounding box center [274, 217] width 132 height 8
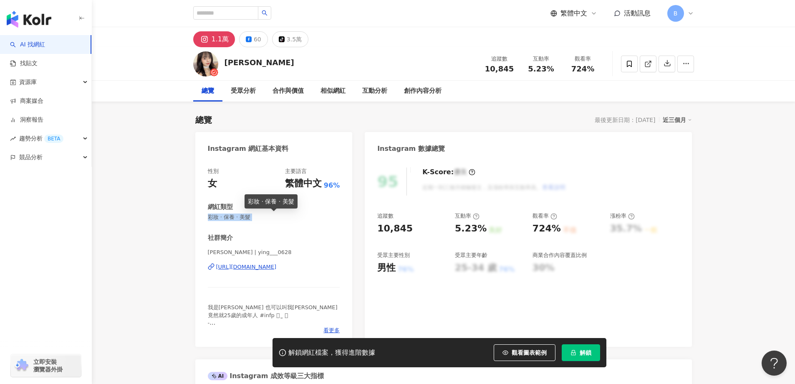
click at [243, 214] on span "彩妝 · 保養 · 美髮" at bounding box center [274, 217] width 132 height 8
copy span "彩妝 · 保養 · 美髮"
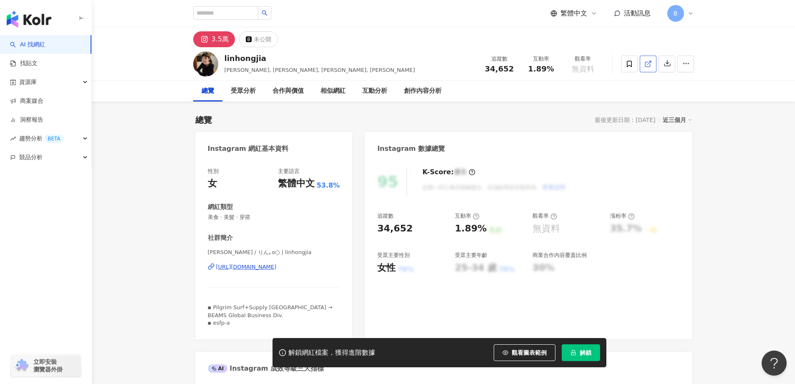
click at [648, 65] on icon at bounding box center [648, 64] width 8 height 8
click at [226, 216] on span "美食 · 美髮 · 穿搭" at bounding box center [274, 217] width 132 height 8
copy span "美食 · 美髮 · 穿搭"
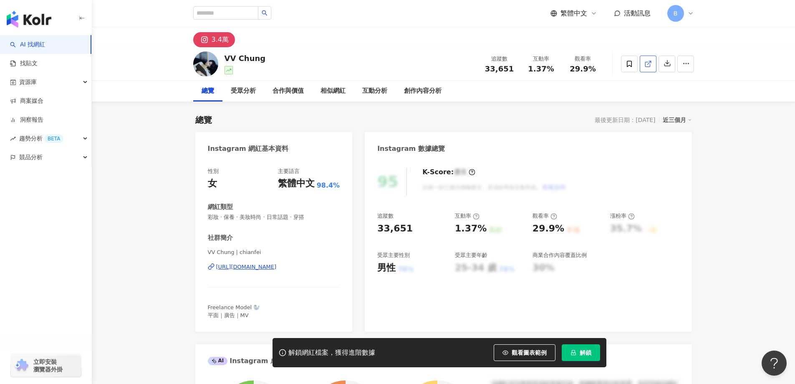
click at [649, 64] on icon at bounding box center [648, 64] width 8 height 8
click at [262, 215] on span "彩妝 · 保養 · 美妝時尚 · 日常話題 · 穿搭" at bounding box center [274, 217] width 132 height 8
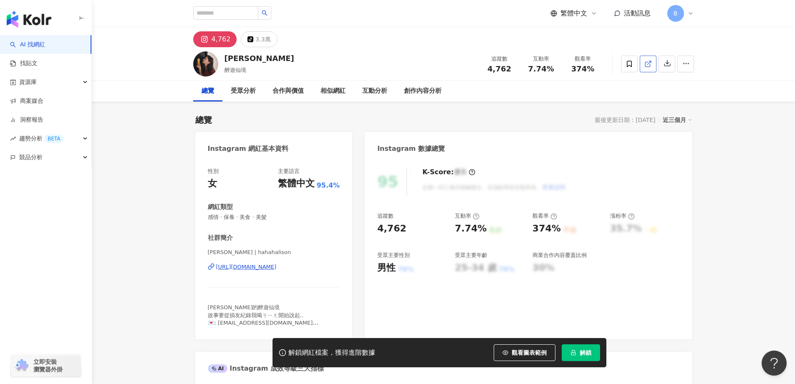
click at [649, 62] on line at bounding box center [648, 62] width 3 height 3
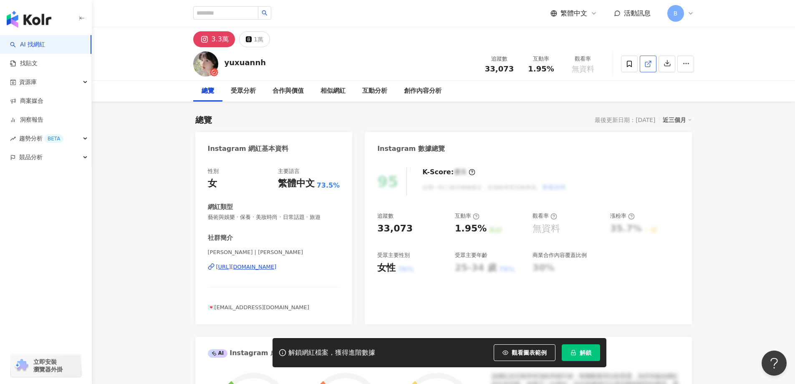
click at [648, 66] on icon at bounding box center [647, 64] width 5 height 5
click at [270, 215] on span "藝術與娛樂 · 保養 · 美妝時尚 · 日常話題 · 旅遊" at bounding box center [274, 217] width 132 height 8
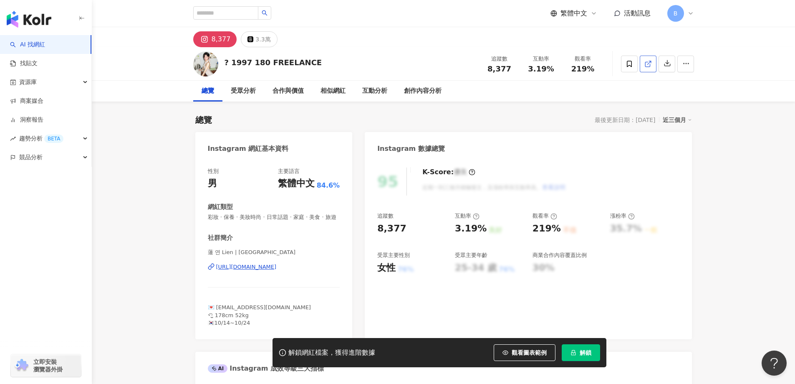
click at [647, 65] on icon at bounding box center [648, 64] width 8 height 8
click at [259, 216] on span "彩妝 · 保養 · 美妝時尚 · 日常話題 · 家庭 · 美食 · 旅遊" at bounding box center [274, 217] width 132 height 8
click at [258, 217] on span "彩妝 · 保養 · 美妝時尚 · 日常話題 · 家庭 · 美食 · 旅遊" at bounding box center [274, 217] width 132 height 8
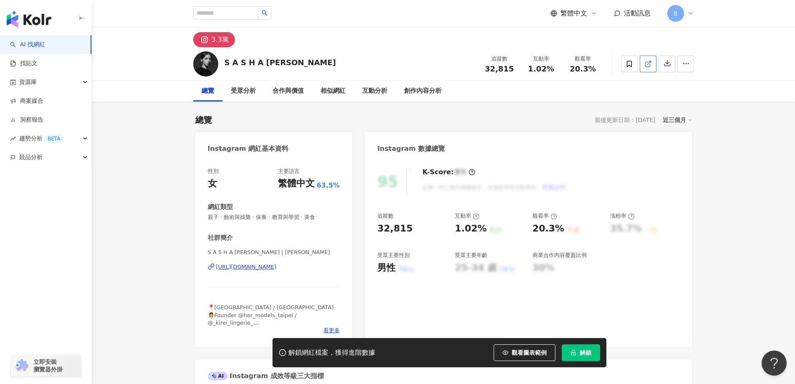
click at [648, 62] on icon at bounding box center [647, 64] width 5 height 5
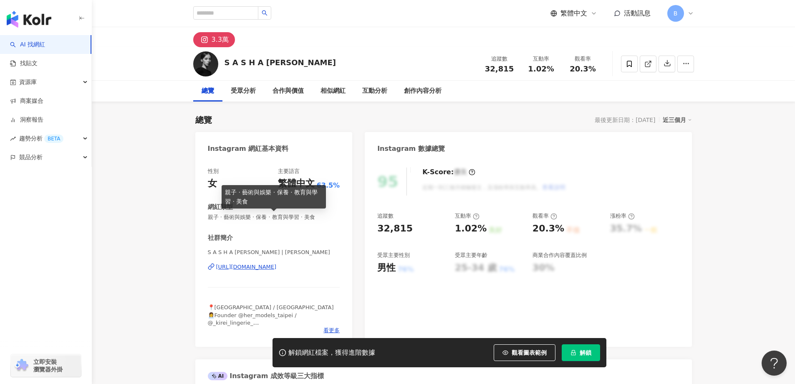
click at [266, 218] on span "親子 · 藝術與娛樂 · 保養 · 教育與學習 · 美食" at bounding box center [274, 217] width 132 height 8
click at [266, 217] on span "親子 · 藝術與娛樂 · 保養 · 教育與學習 · 美食" at bounding box center [274, 217] width 132 height 8
copy span "親子 · 藝術與娛樂 · 保養 · 教育與學習 · 美食"
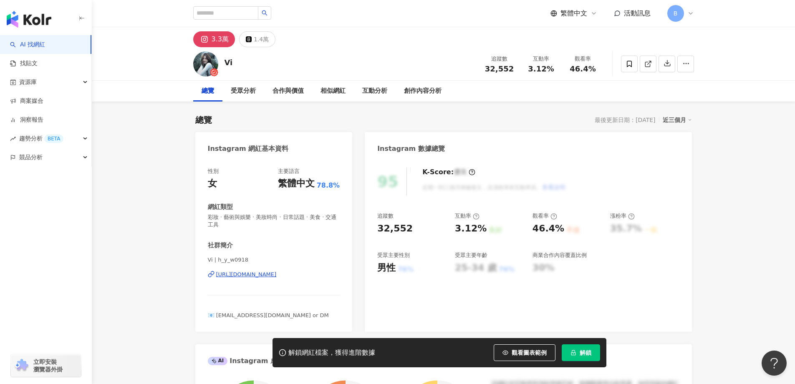
click at [275, 217] on span "彩妝 · 藝術與娛樂 · 美妝時尚 · 日常話題 · 美食 · 交通工具" at bounding box center [274, 220] width 132 height 15
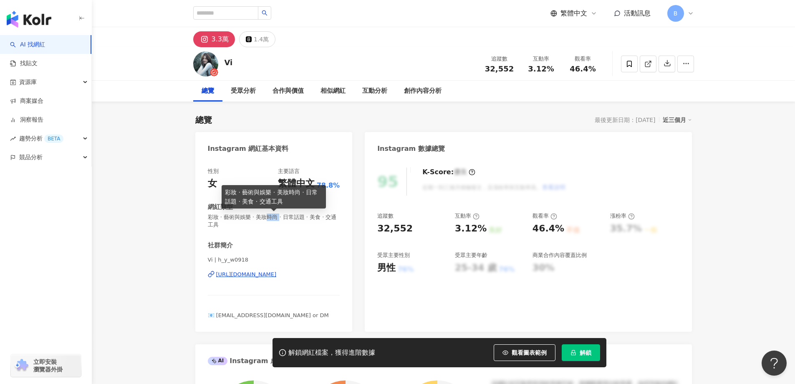
click at [275, 217] on span "彩妝 · 藝術與娛樂 · 美妝時尚 · 日常話題 · 美食 · 交通工具" at bounding box center [274, 220] width 132 height 15
copy span "彩妝 · 藝術與娛樂 · 美妝時尚 · 日常話題 · 美食 · 交通工具"
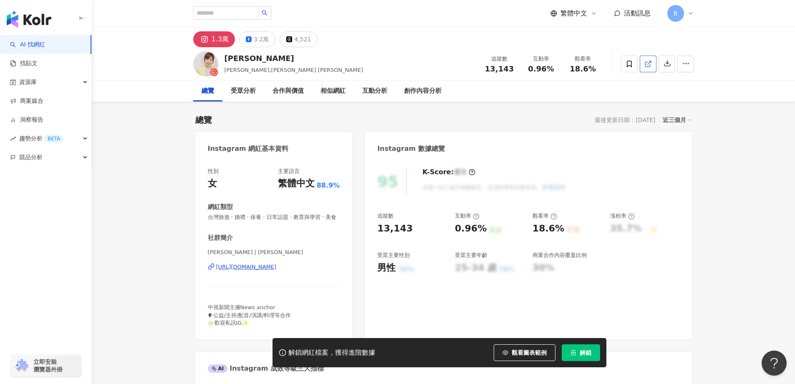
click at [646, 61] on icon at bounding box center [648, 64] width 8 height 8
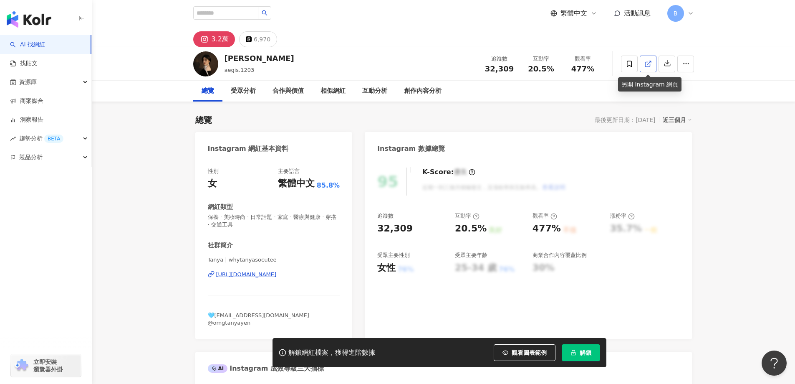
click at [649, 66] on icon at bounding box center [647, 64] width 5 height 5
click at [286, 217] on span "保養 · 美妝時尚 · 日常話題 · 家庭 · 醫療與健康 · 穿搭 · 交通工具" at bounding box center [274, 220] width 132 height 15
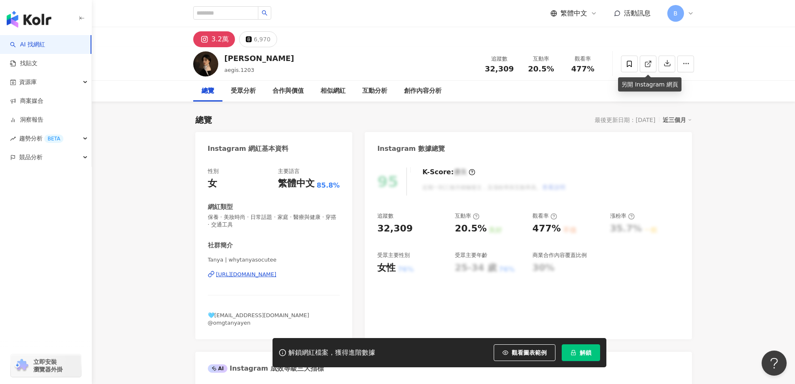
click at [288, 216] on span "保養 · 美妝時尚 · 日常話題 · 家庭 · 醫療與健康 · 穿搭 · 交通工具" at bounding box center [274, 220] width 132 height 15
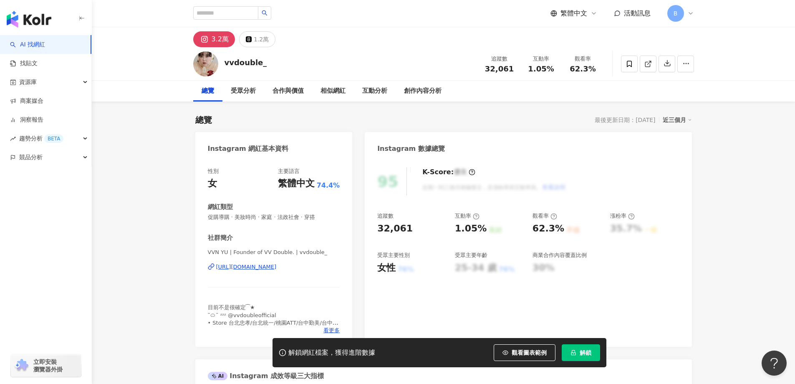
click at [649, 62] on icon at bounding box center [648, 64] width 8 height 8
click at [273, 215] on span "促購導購 · 美妝時尚 · 家庭 · 法政社會 · 穿搭" at bounding box center [274, 217] width 132 height 8
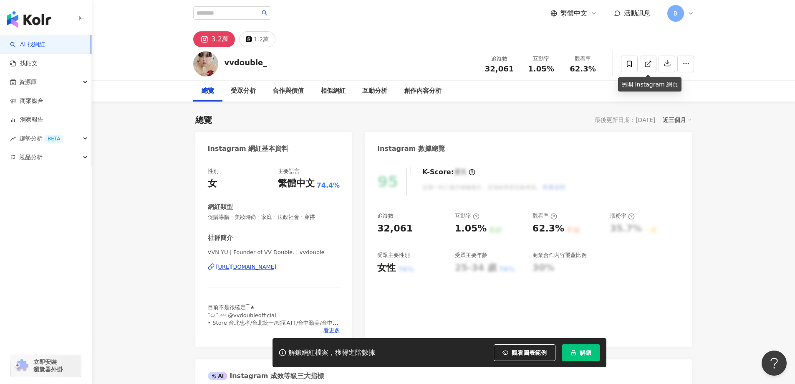
click at [273, 215] on span "促購導購 · 美妝時尚 · 家庭 · 法政社會 · 穿搭" at bounding box center [274, 217] width 132 height 8
copy span "促購導購 · 美妝時尚 · 家庭 · 法政社會 · 穿搭"
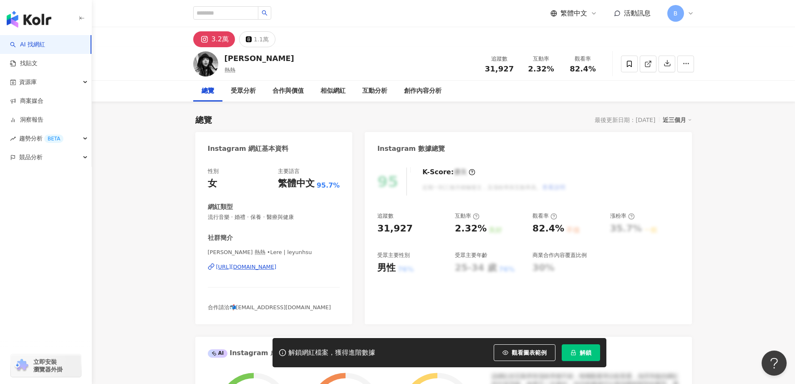
click at [649, 64] on icon at bounding box center [648, 64] width 8 height 8
click at [276, 217] on span "流行音樂 · 婚禮 · 保養 · 醫療與健康" at bounding box center [274, 217] width 132 height 8
copy span "流行音樂 · 婚禮 · 保養 · 醫療與健康"
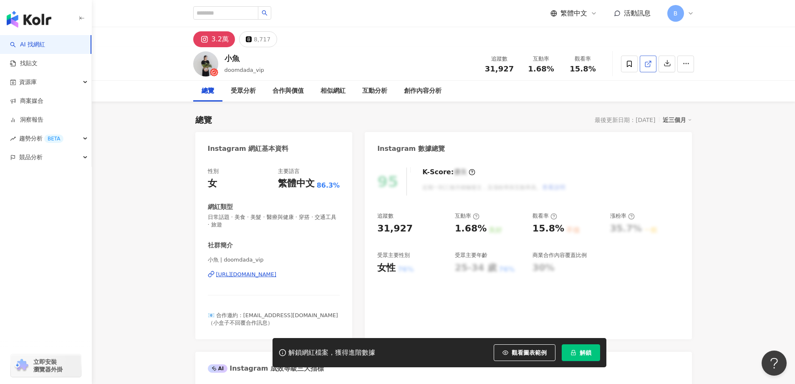
click at [649, 65] on icon at bounding box center [648, 64] width 8 height 8
click at [268, 217] on span "日常話題 · 美食 · 美髮 · 醫療與健康 · 穿搭 · 交通工具 · 旅遊" at bounding box center [274, 220] width 132 height 15
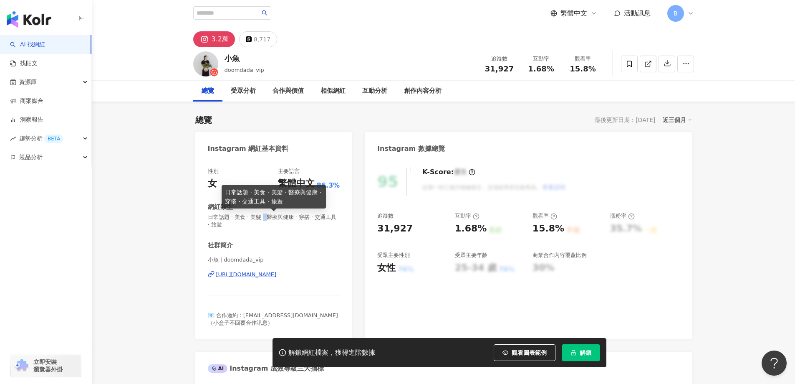
click at [268, 217] on span "日常話題 · 美食 · 美髮 · 醫療與健康 · 穿搭 · 交通工具 · 旅遊" at bounding box center [274, 220] width 132 height 15
copy span "日常話題 · 美食 · 美髮 · 醫療與健康 · 穿搭 · 交通工具 · 旅遊"
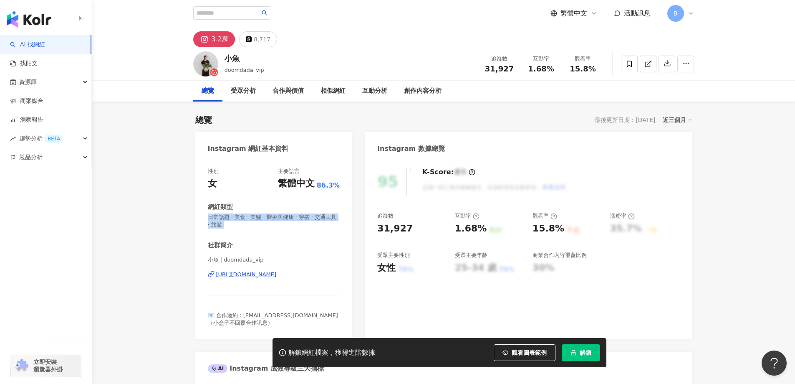
drag, startPoint x: 86, startPoint y: 156, endPoint x: 158, endPoint y: 157, distance: 71.4
click at [86, 157] on icon "button" at bounding box center [86, 157] width 4 height 0
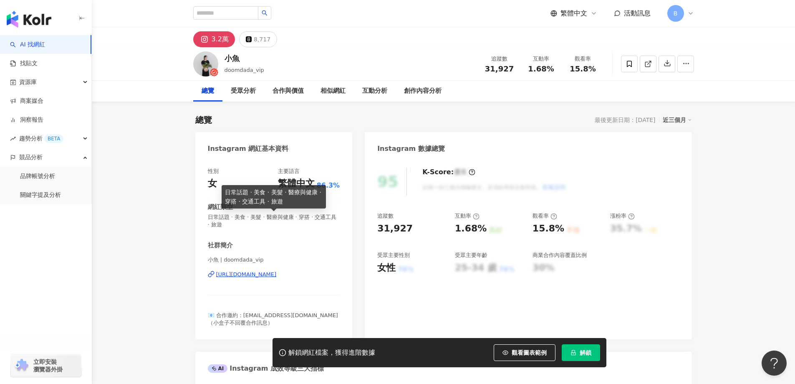
click at [262, 218] on span "日常話題 · 美食 · 美髮 · 醫療與健康 · 穿搭 · 交通工具 · 旅遊" at bounding box center [274, 220] width 132 height 15
copy span "日常話題 · 美食 · 美髮 · 醫療與健康 · 穿搭 · 交通工具 · 旅遊"
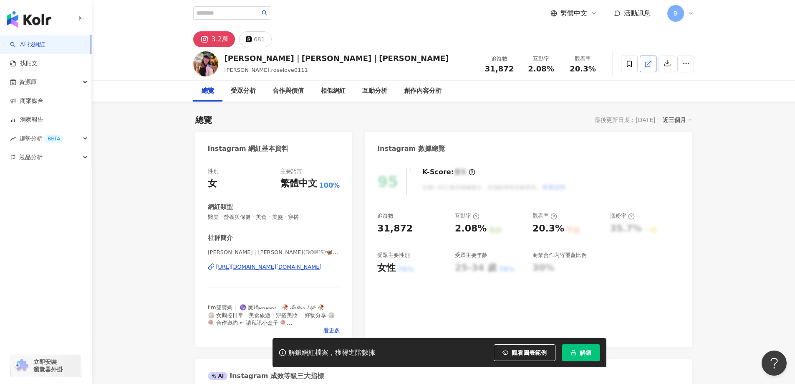
click at [649, 64] on icon at bounding box center [648, 64] width 8 height 8
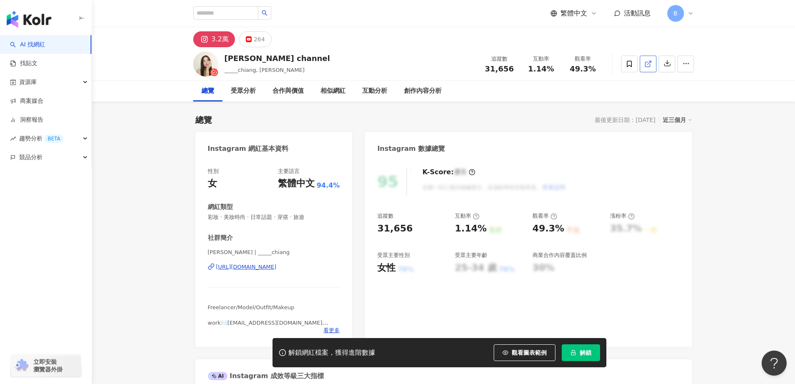
click at [648, 63] on line at bounding box center [648, 62] width 3 height 3
click at [291, 216] on span "彩妝 · 美妝時尚 · 日常話題 · 穿搭 · 旅遊" at bounding box center [274, 217] width 132 height 8
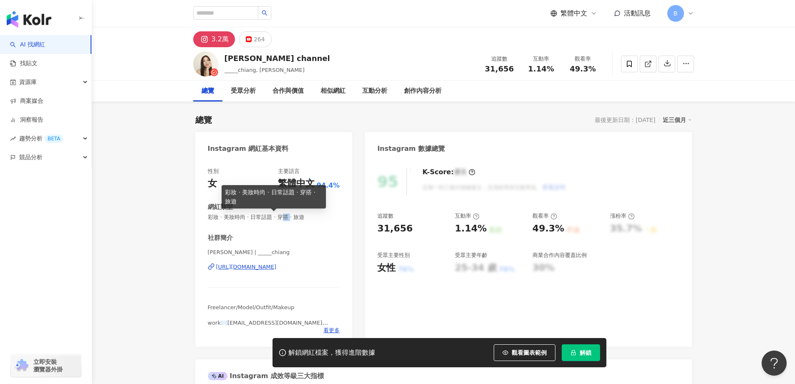
click at [291, 216] on span "彩妝 · 美妝時尚 · 日常話題 · 穿搭 · 旅遊" at bounding box center [274, 217] width 132 height 8
copy span "彩妝 · 美妝時尚 · 日常話題 · 穿搭 · 旅遊"
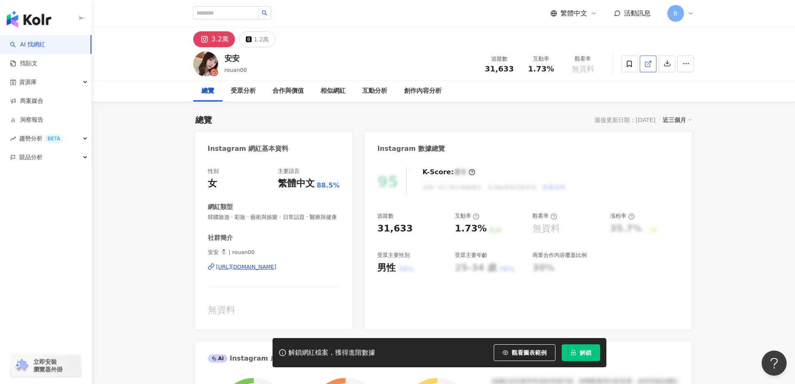
click at [649, 64] on icon at bounding box center [648, 64] width 8 height 8
click at [269, 218] on span "韓國旅遊 · 彩妝 · 藝術與娛樂 · 日常話題 · 醫療與健康" at bounding box center [274, 217] width 132 height 8
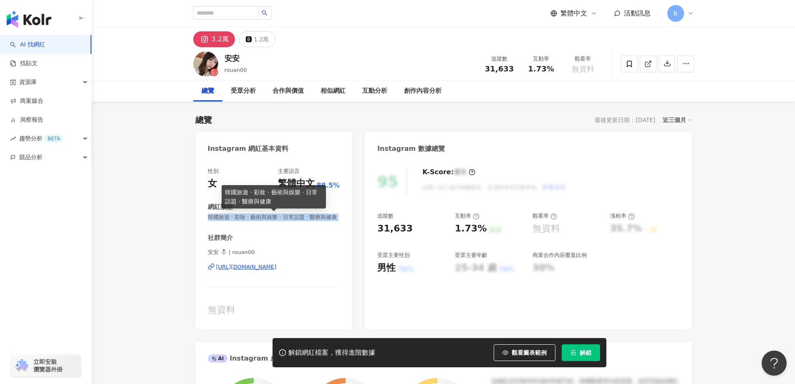
click at [269, 218] on span "韓國旅遊 · 彩妝 · 藝術與娛樂 · 日常話題 · 醫療與健康" at bounding box center [274, 217] width 132 height 8
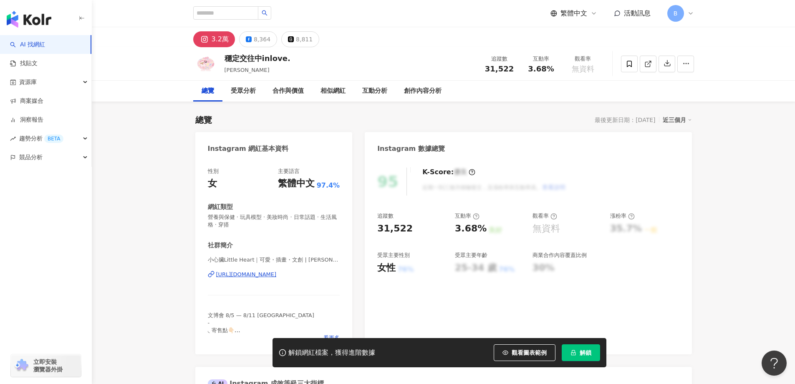
click at [648, 65] on icon at bounding box center [648, 64] width 8 height 8
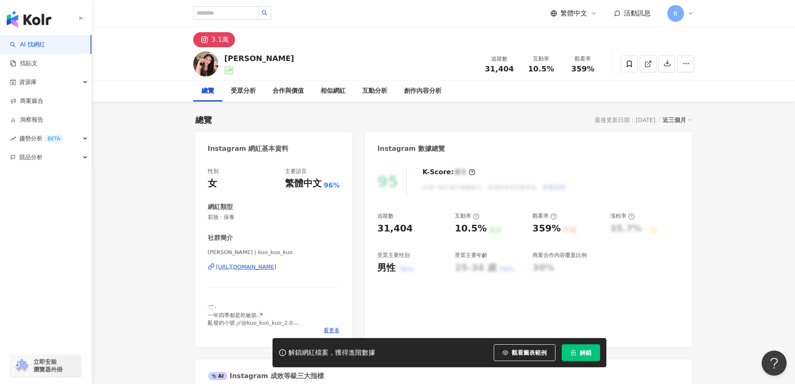
click at [646, 61] on icon at bounding box center [648, 64] width 8 height 8
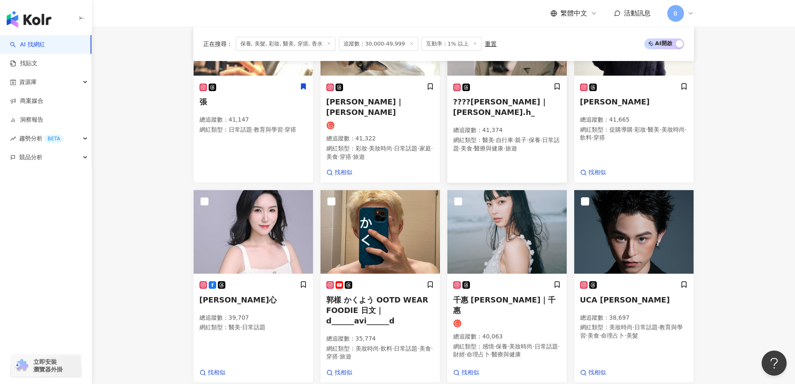
scroll to position [606, 0]
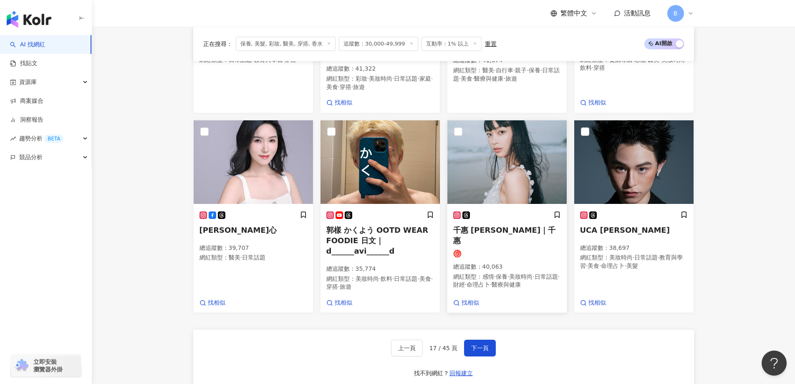
click at [513, 157] on img at bounding box center [506, 161] width 119 height 83
click at [470, 339] on button "下一頁" at bounding box center [480, 347] width 32 height 17
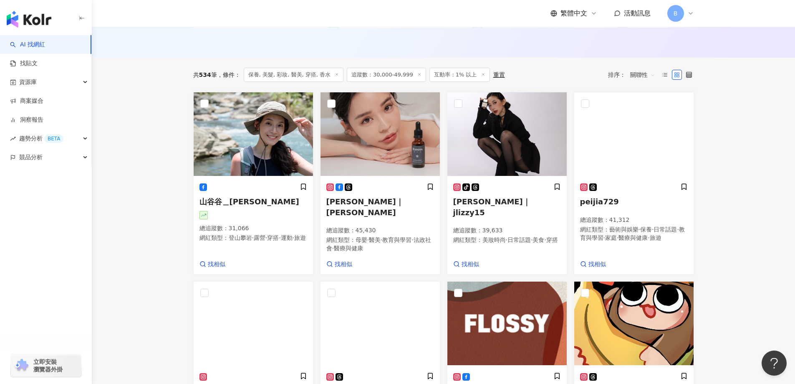
scroll to position [250, 0]
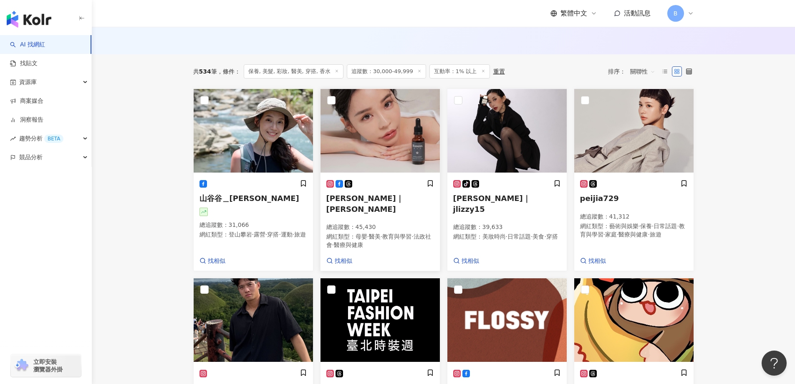
click at [369, 139] on img at bounding box center [380, 130] width 119 height 83
click at [614, 128] on img at bounding box center [633, 130] width 119 height 83
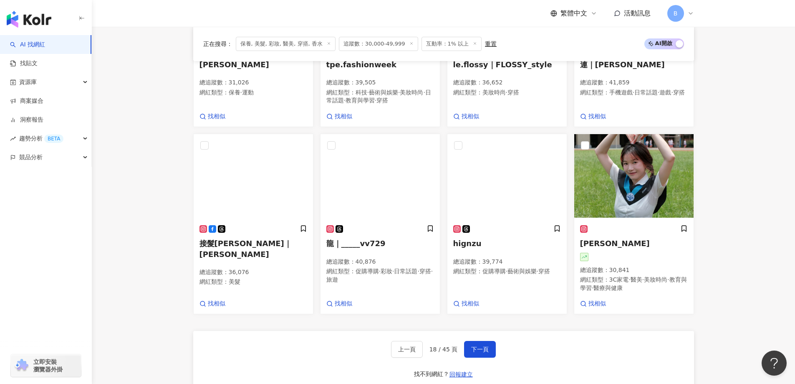
scroll to position [584, 0]
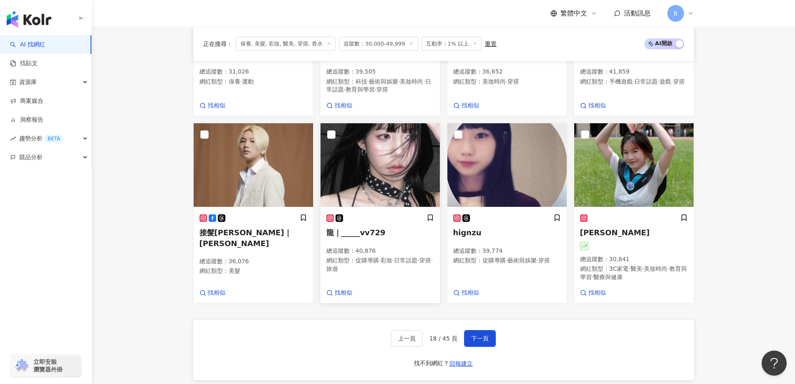
click at [367, 160] on img at bounding box center [380, 164] width 119 height 83
click at [504, 159] on img at bounding box center [506, 164] width 119 height 83
click at [476, 341] on span "下一頁" at bounding box center [480, 338] width 18 height 7
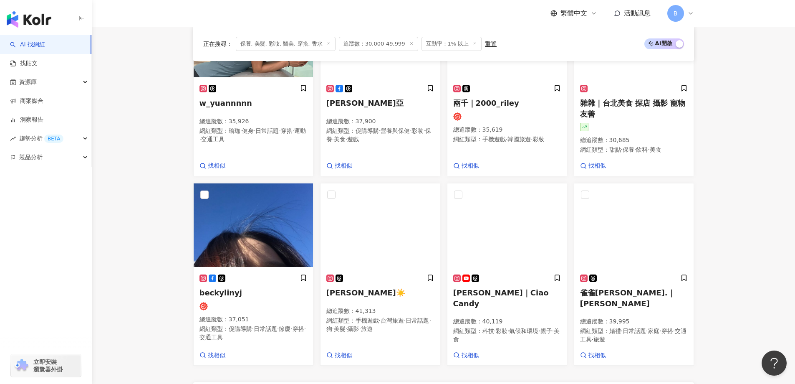
scroll to position [587, 0]
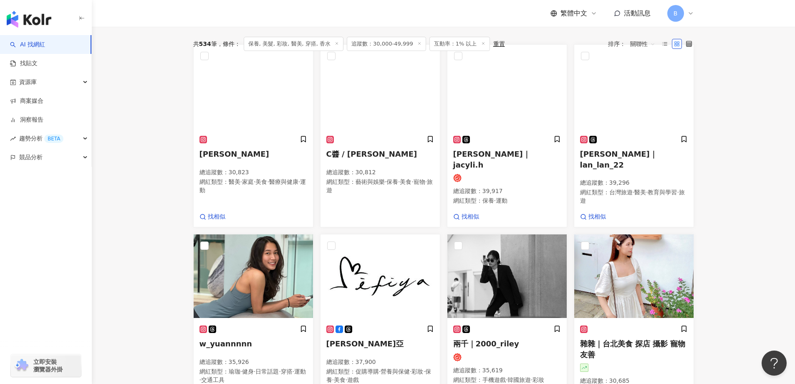
scroll to position [169, 0]
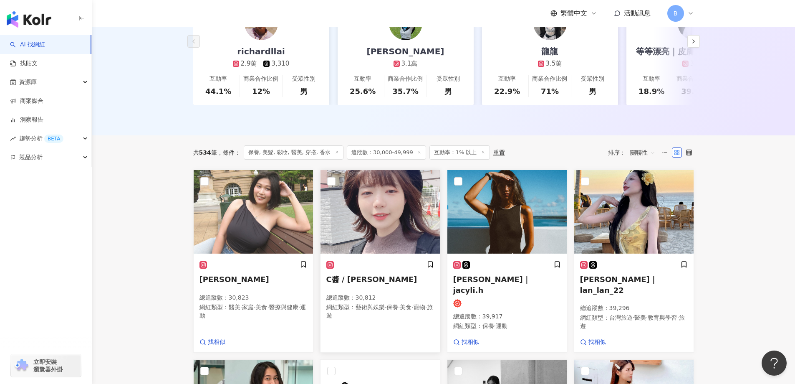
click at [363, 197] on img at bounding box center [380, 211] width 119 height 83
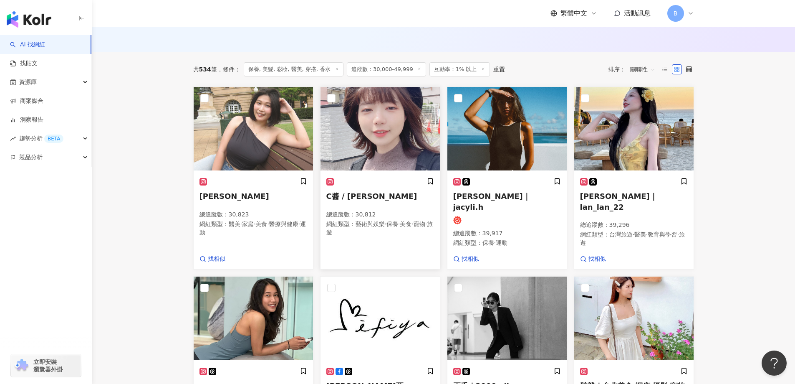
scroll to position [253, 0]
click at [488, 135] on img at bounding box center [506, 127] width 119 height 83
click at [733, 209] on main "不分平台 台灣 搜尋 您可能感興趣： haikyu_rement_love haikyu_rement_love 香水油 香水品牌 類型 性別 追蹤數 互動率…" at bounding box center [443, 317] width 703 height 1087
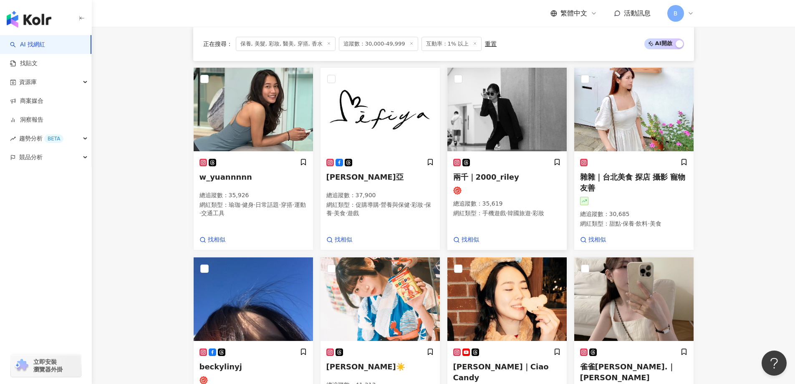
scroll to position [462, 0]
click at [384, 105] on img at bounding box center [380, 108] width 119 height 83
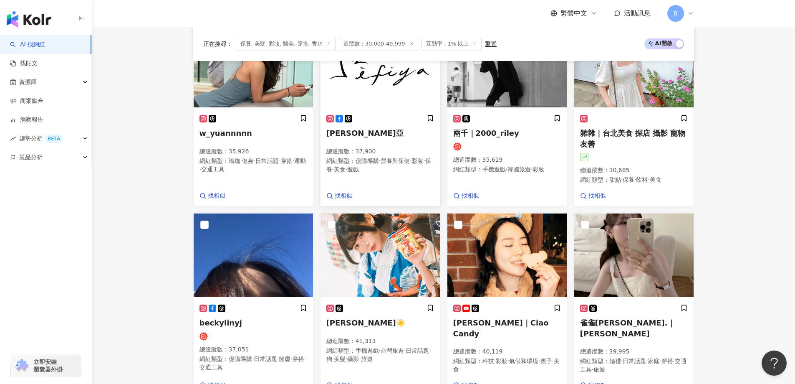
scroll to position [545, 0]
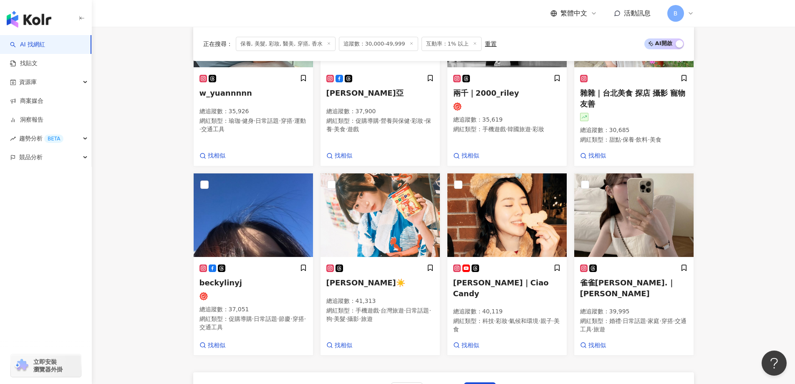
click at [747, 150] on main "不分平台 台灣 搜尋 您可能感興趣： haikyu_rement_love haikyu_rement_love 香水油 香水品牌 類型 性別 追蹤數 互動率…" at bounding box center [443, 25] width 703 height 1087
click at [364, 213] on img at bounding box center [380, 214] width 119 height 83
click at [620, 211] on img at bounding box center [633, 214] width 119 height 83
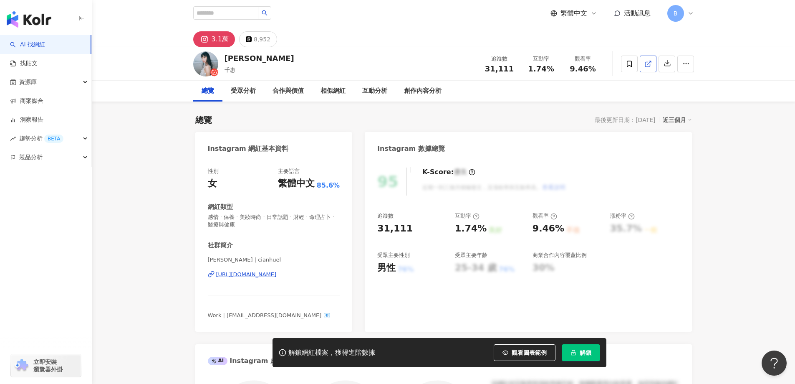
click at [648, 64] on line at bounding box center [648, 62] width 3 height 3
click at [289, 256] on div "[PERSON_NAME] | cianhuel [URL][DOMAIN_NAME]" at bounding box center [274, 280] width 132 height 49
click at [286, 213] on span "感情 · 保養 · 美妝時尚 · 日常話題 · 財經 · 命理占卜 · 醫療與健康" at bounding box center [274, 220] width 132 height 15
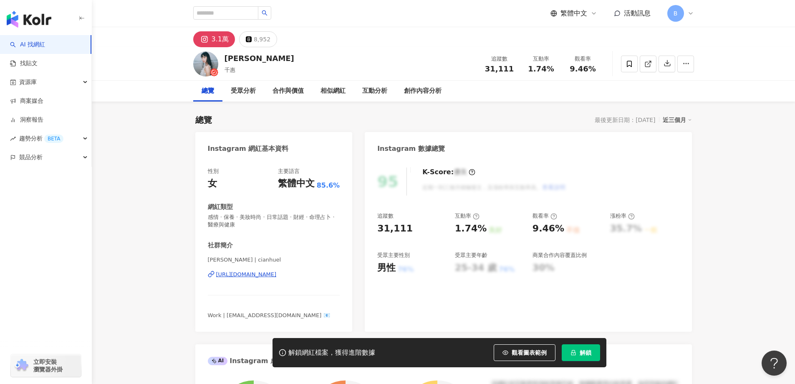
click at [286, 213] on span "感情 · 保養 · 美妝時尚 · 日常話題 · 財經 · 命理占卜 · 醫療與健康" at bounding box center [274, 220] width 132 height 15
click at [281, 213] on span "感情 · 保養 · 美妝時尚 · 日常話題 · 財經 · 命理占卜 · 醫療與健康" at bounding box center [274, 220] width 132 height 15
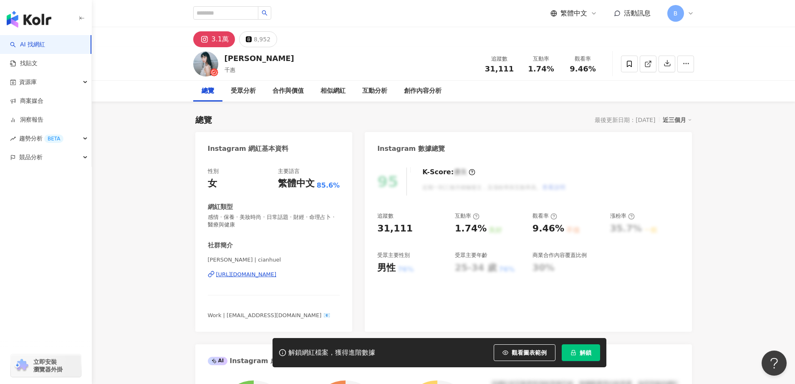
click at [281, 213] on span "感情 · 保養 · 美妝時尚 · 日常話題 · 財經 · 命理占卜 · 醫療與健康" at bounding box center [274, 220] width 132 height 15
click at [279, 167] on div "性別 女 主要語言 繁體中文 85.6% 網紅類型 感情 · 保養 · 美妝時尚 · 日常話題 · 財經 · 命理占卜 · 醫療與健康 社群簡介 [PERSO…" at bounding box center [274, 243] width 132 height 152
click at [279, 213] on span "感情 · 保養 · 美妝時尚 · 日常話題 · 財經 · 命理占卜 · 醫療與健康" at bounding box center [274, 220] width 132 height 15
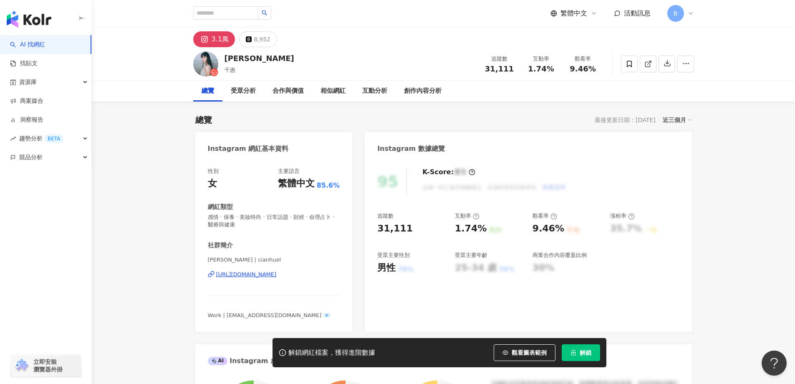
click at [279, 213] on span "感情 · 保養 · 美妝時尚 · 日常話題 · 財經 · 命理占卜 · 醫療與健康" at bounding box center [274, 220] width 132 height 15
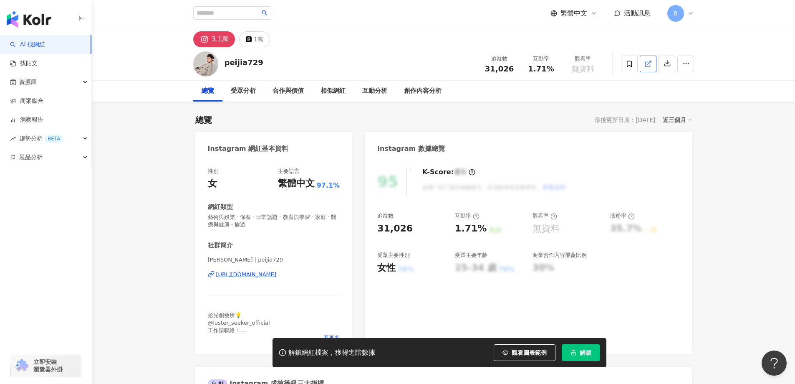
click at [649, 66] on icon at bounding box center [648, 64] width 8 height 8
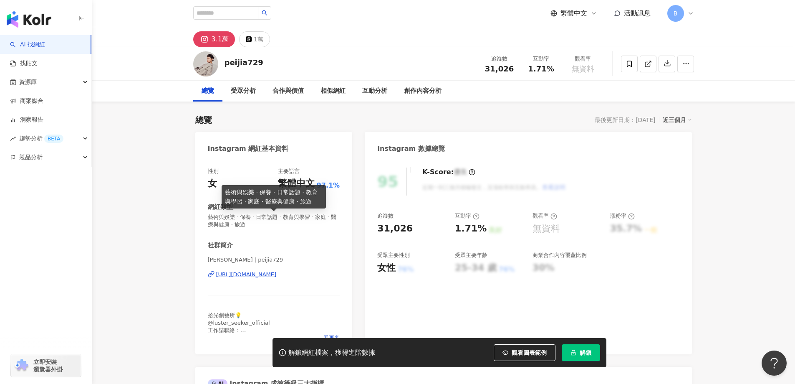
click at [259, 218] on span "藝術與娛樂 · 保養 · 日常話題 · 教育與學習 · 家庭 · 醫療與健康 · 旅遊" at bounding box center [274, 220] width 132 height 15
copy span "藝術與娛樂 · 保養 · 日常話題 · 教育與學習 · 家庭 · 醫療與健康 · 旅遊"
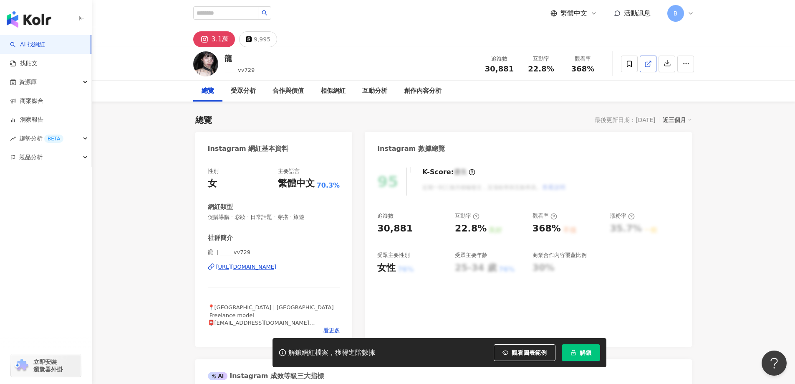
click at [649, 65] on icon at bounding box center [648, 64] width 8 height 8
click at [283, 217] on span "促購導購 · 彩妝 · 日常話題 · 穿搭 · 旅遊" at bounding box center [274, 217] width 132 height 8
click at [279, 217] on span "促購導購 · 彩妝 · 日常話題 · 穿搭 · 旅遊" at bounding box center [274, 217] width 132 height 8
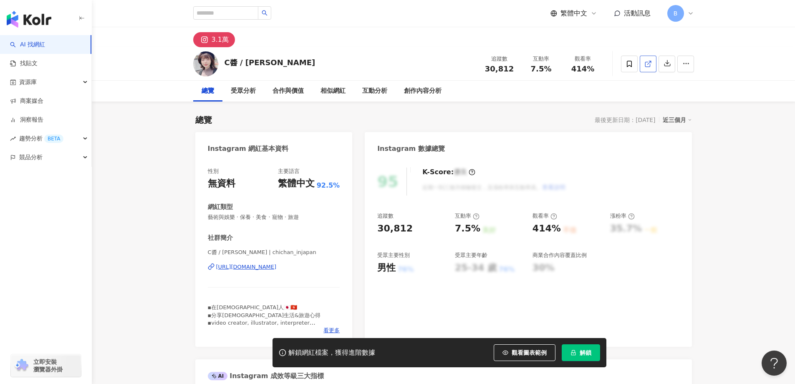
drag, startPoint x: 574, startPoint y: 54, endPoint x: 648, endPoint y: 66, distance: 74.8
click at [648, 66] on icon at bounding box center [648, 64] width 8 height 8
click at [247, 217] on span "藝術與娛樂 · 保養 · 美食 · 寵物 · 旅遊" at bounding box center [274, 217] width 132 height 8
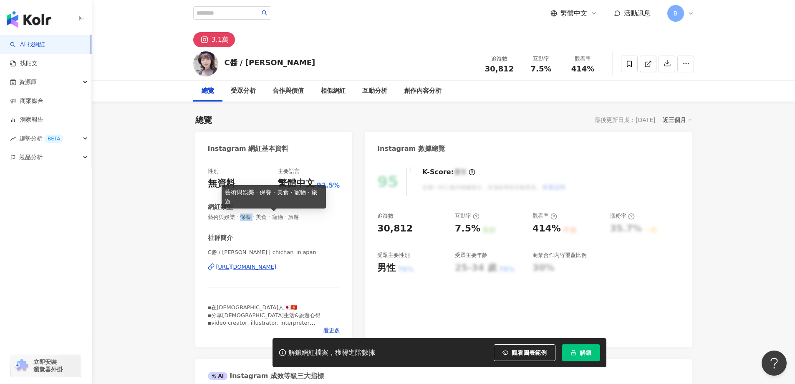
click at [247, 217] on span "藝術與娛樂 · 保養 · 美食 · 寵物 · 旅遊" at bounding box center [274, 217] width 132 height 8
copy span "藝術與娛樂 · 保養 · 美食 · 寵物 · 旅遊"
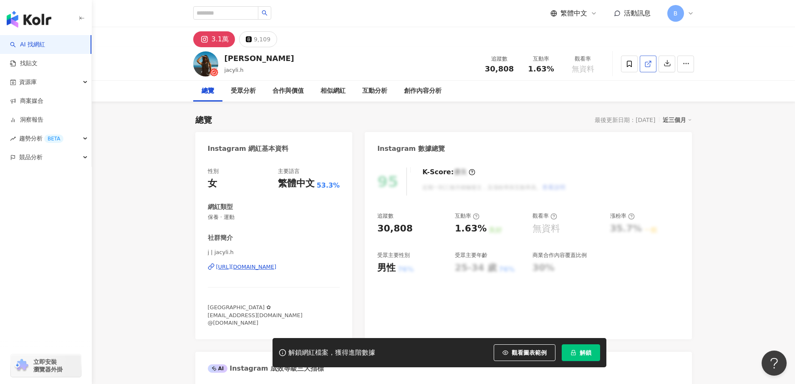
click at [648, 61] on icon at bounding box center [648, 64] width 8 height 8
click at [230, 218] on span "保養 · 運動" at bounding box center [274, 217] width 132 height 8
copy span "保養 · 運動"
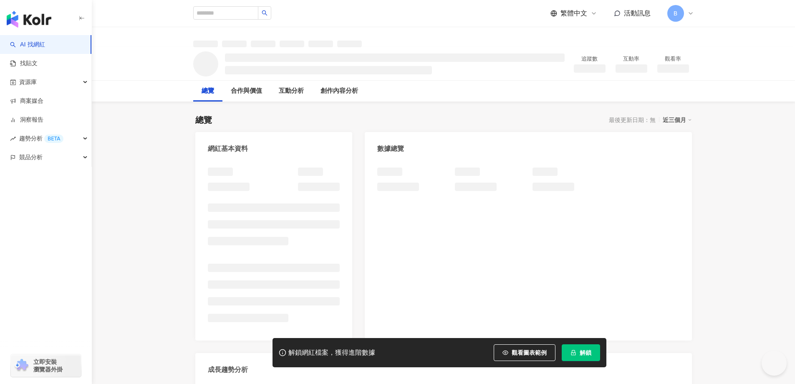
drag, startPoint x: 727, startPoint y: 211, endPoint x: 692, endPoint y: 174, distance: 51.1
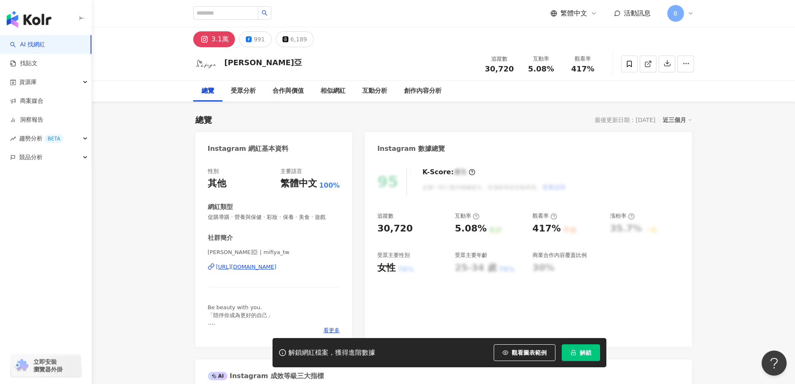
click at [651, 61] on polyline at bounding box center [650, 62] width 2 height 2
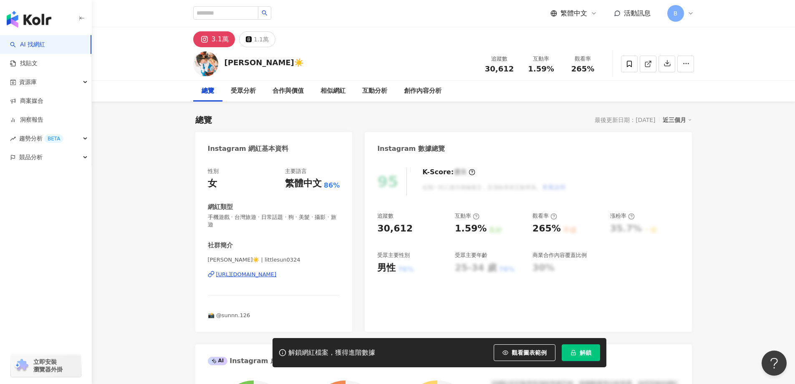
click at [651, 62] on polyline at bounding box center [650, 62] width 2 height 2
